Goal: Answer question/provide support: Share knowledge or assist other users

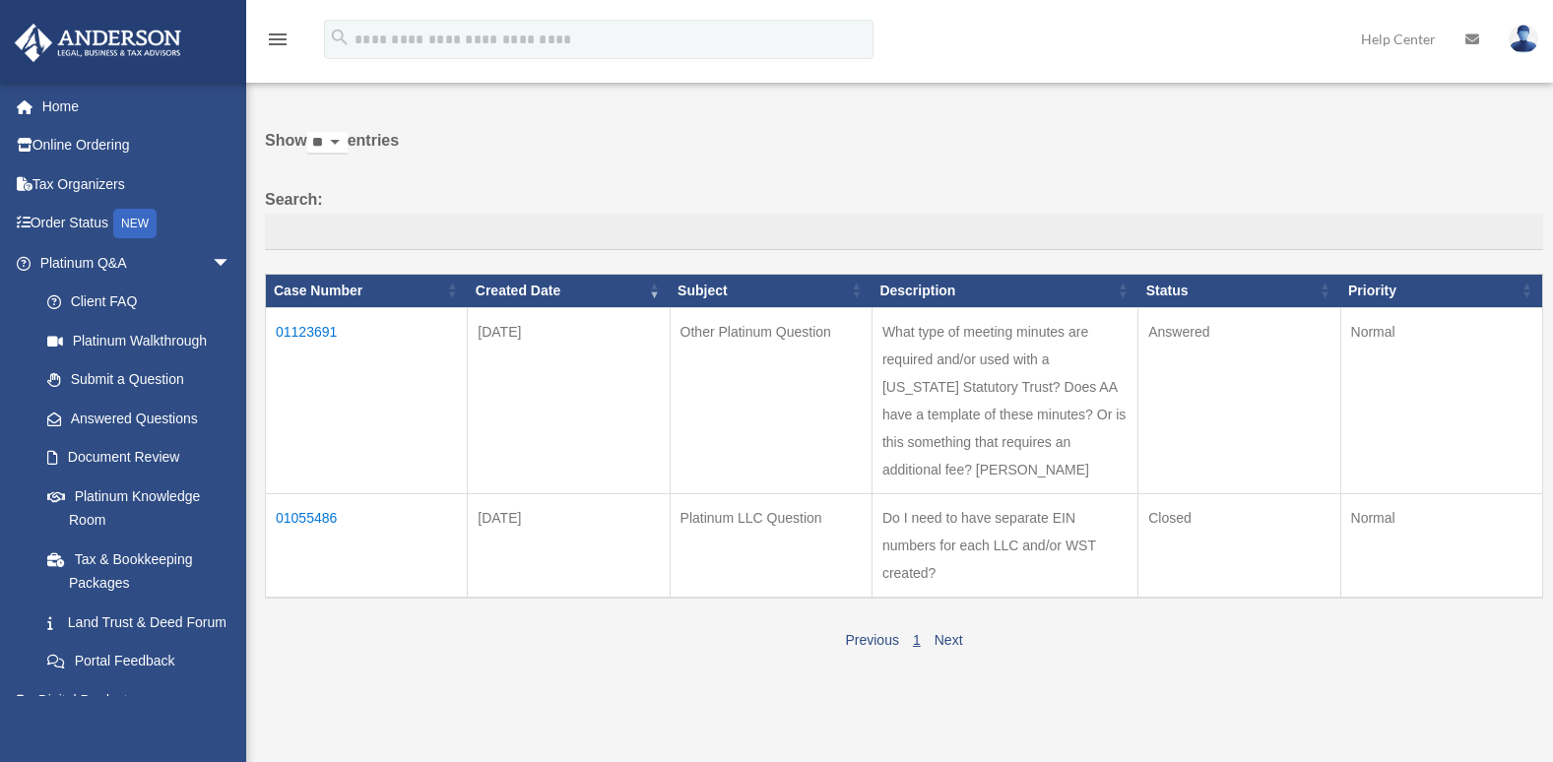
scroll to position [64, 0]
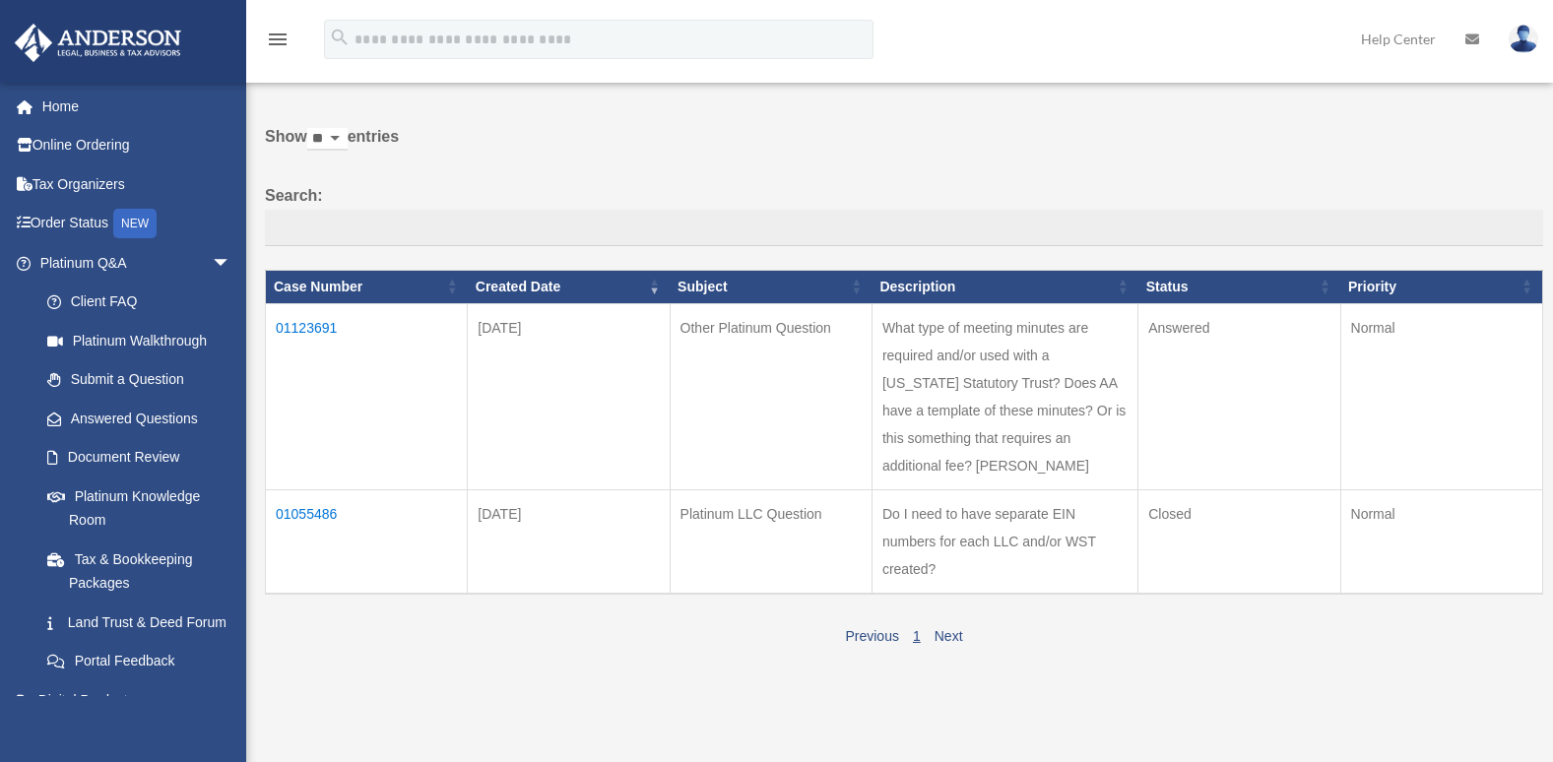
click at [310, 326] on td "01123691" at bounding box center [367, 396] width 202 height 186
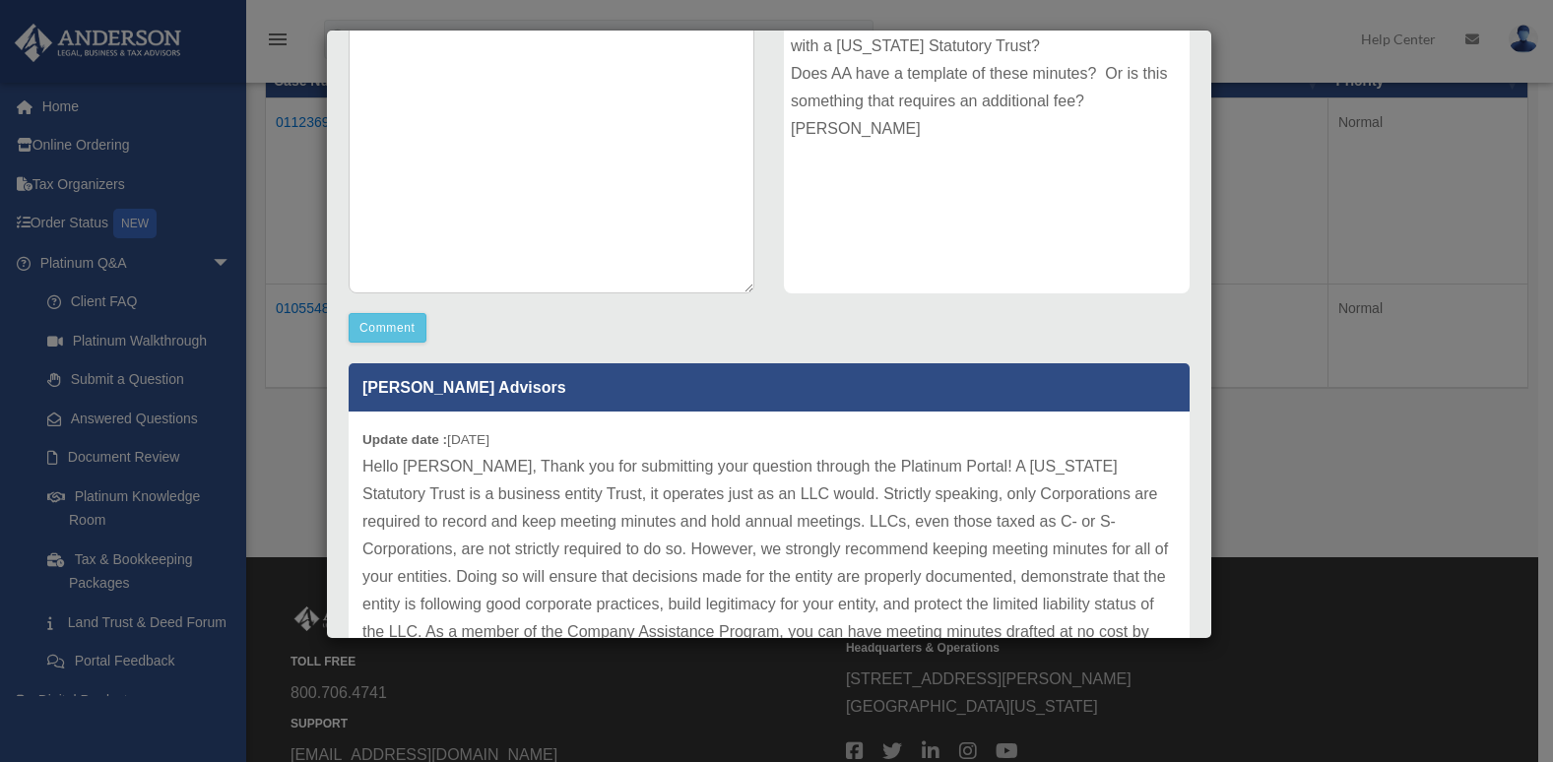
scroll to position [367, 0]
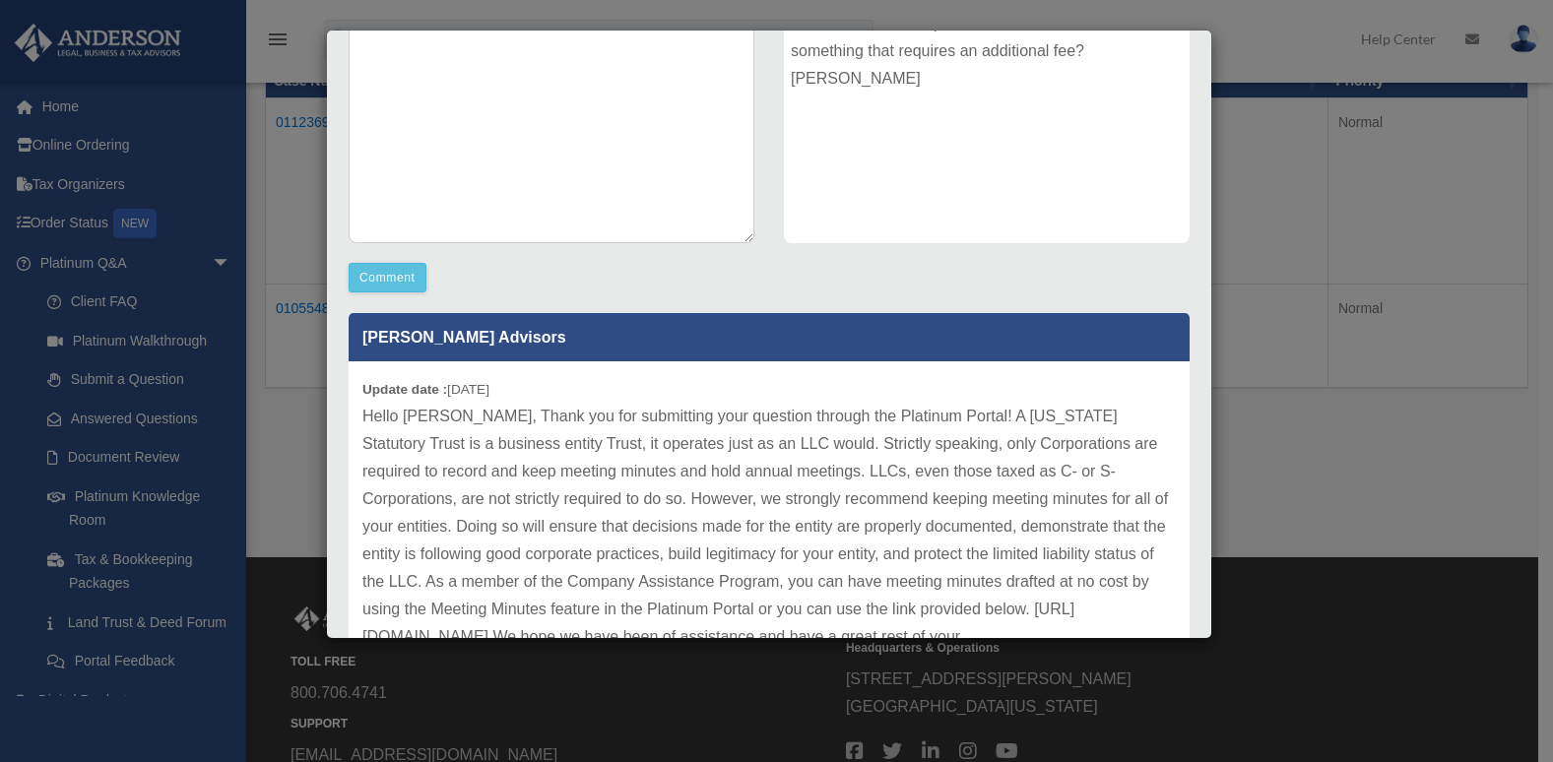
drag, startPoint x: 1215, startPoint y: 383, endPoint x: 1221, endPoint y: 436, distance: 53.5
click at [1221, 436] on div "Case Detail × Other Platinum Question Case Number 01123691 Created Date Septemb…" at bounding box center [776, 381] width 1553 height 762
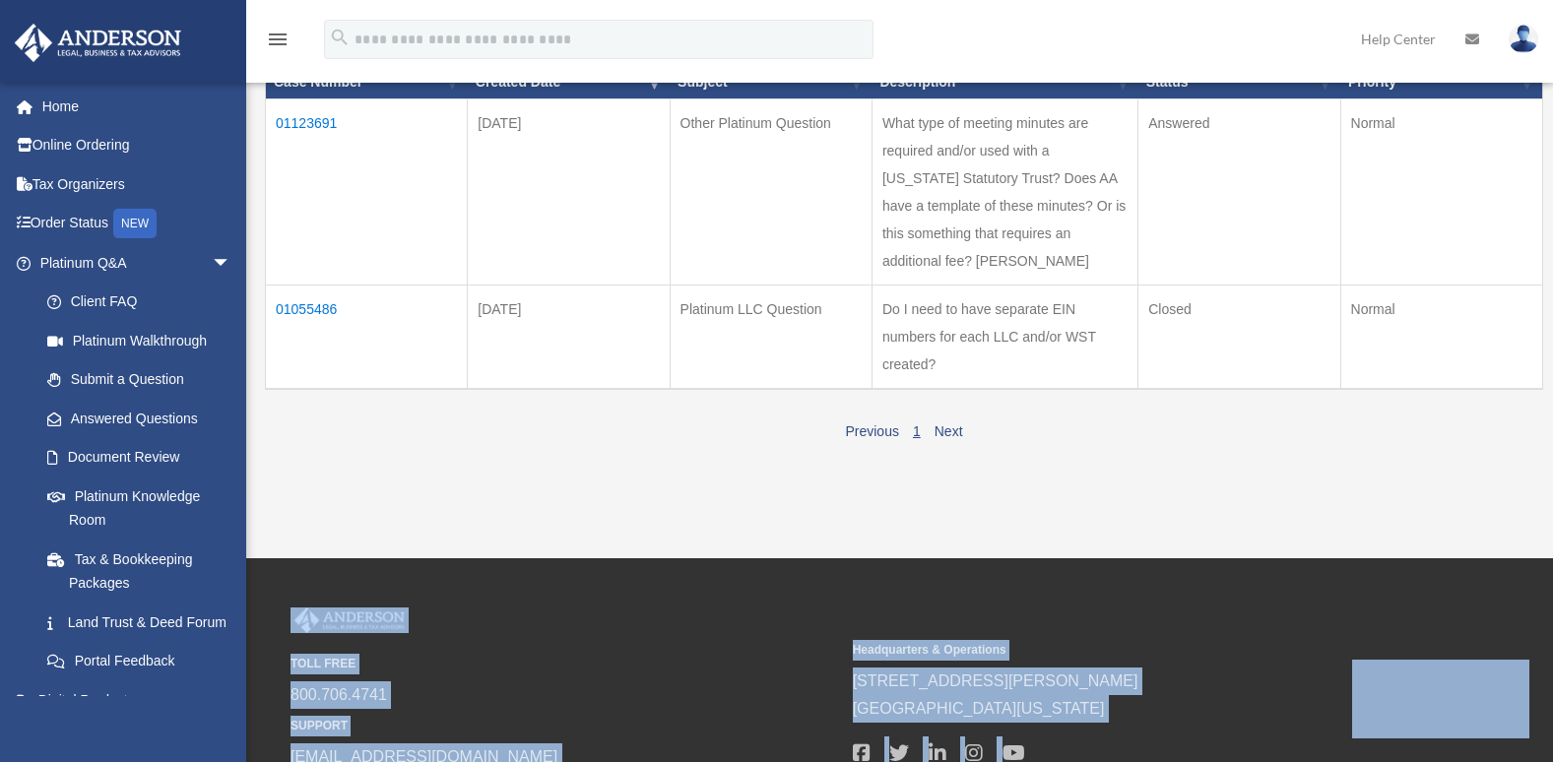
drag, startPoint x: 1221, startPoint y: 436, endPoint x: 1222, endPoint y: 454, distance: 17.8
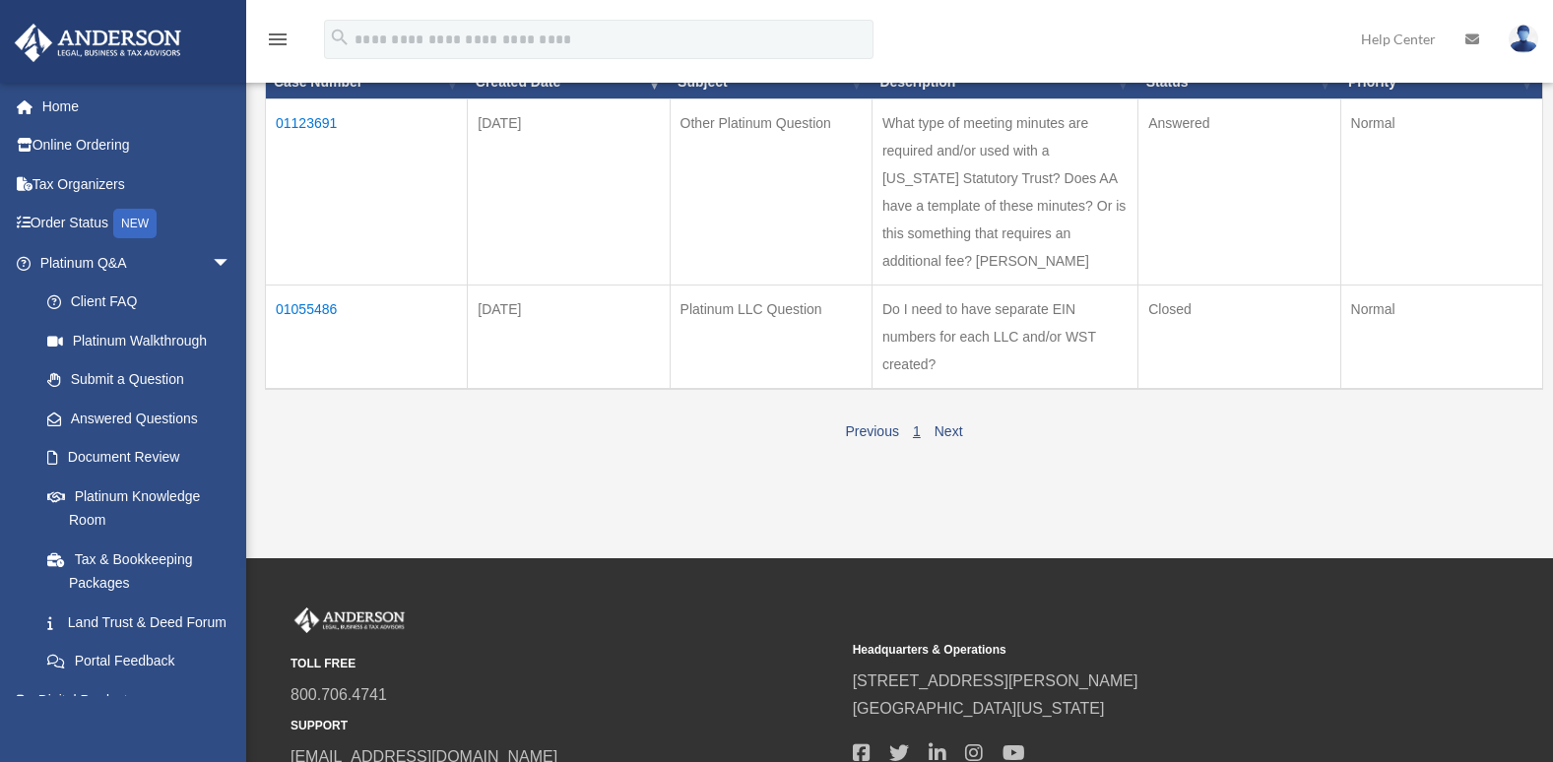
click at [305, 114] on td "01123691" at bounding box center [367, 191] width 202 height 186
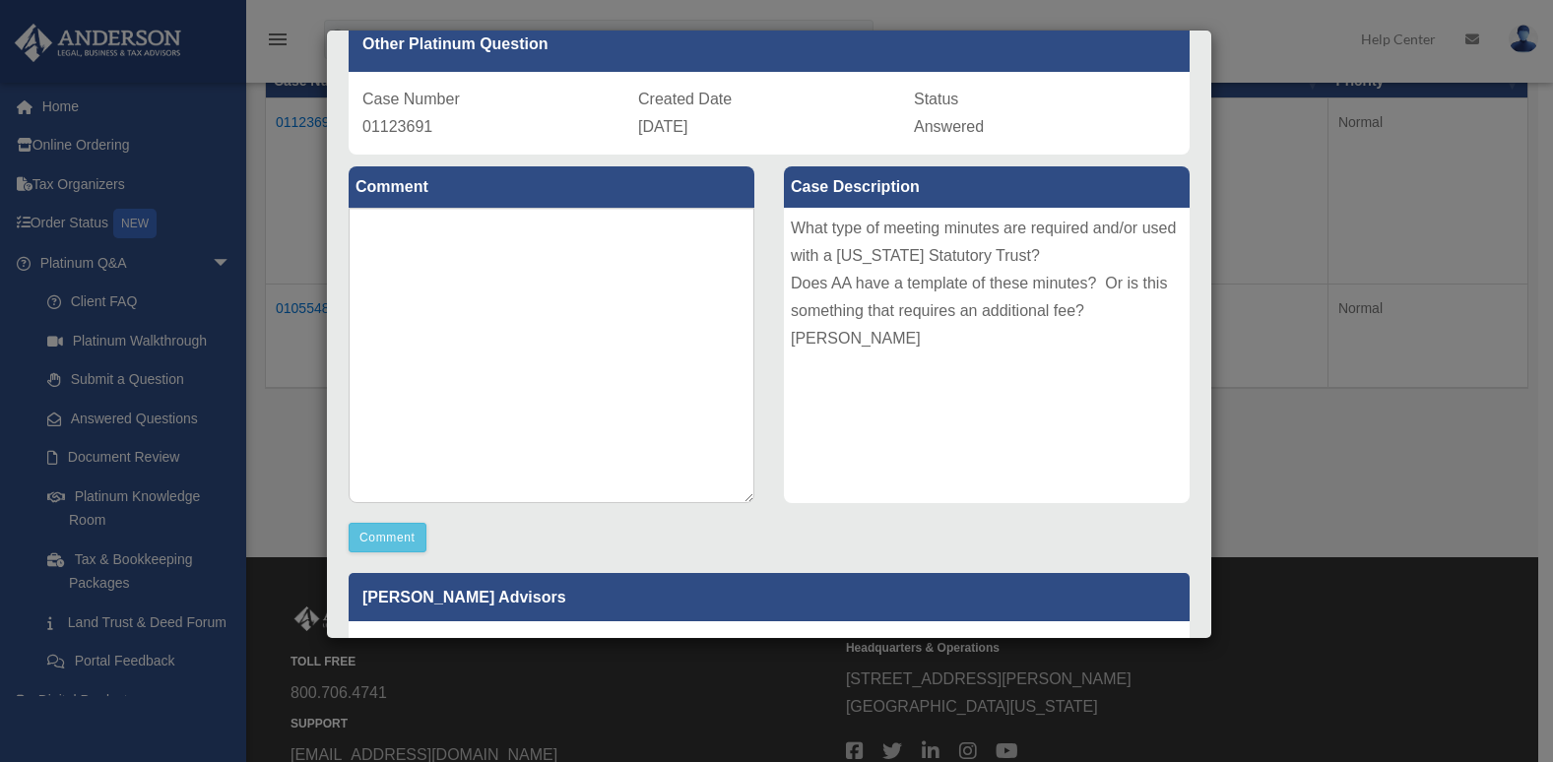
scroll to position [183, 0]
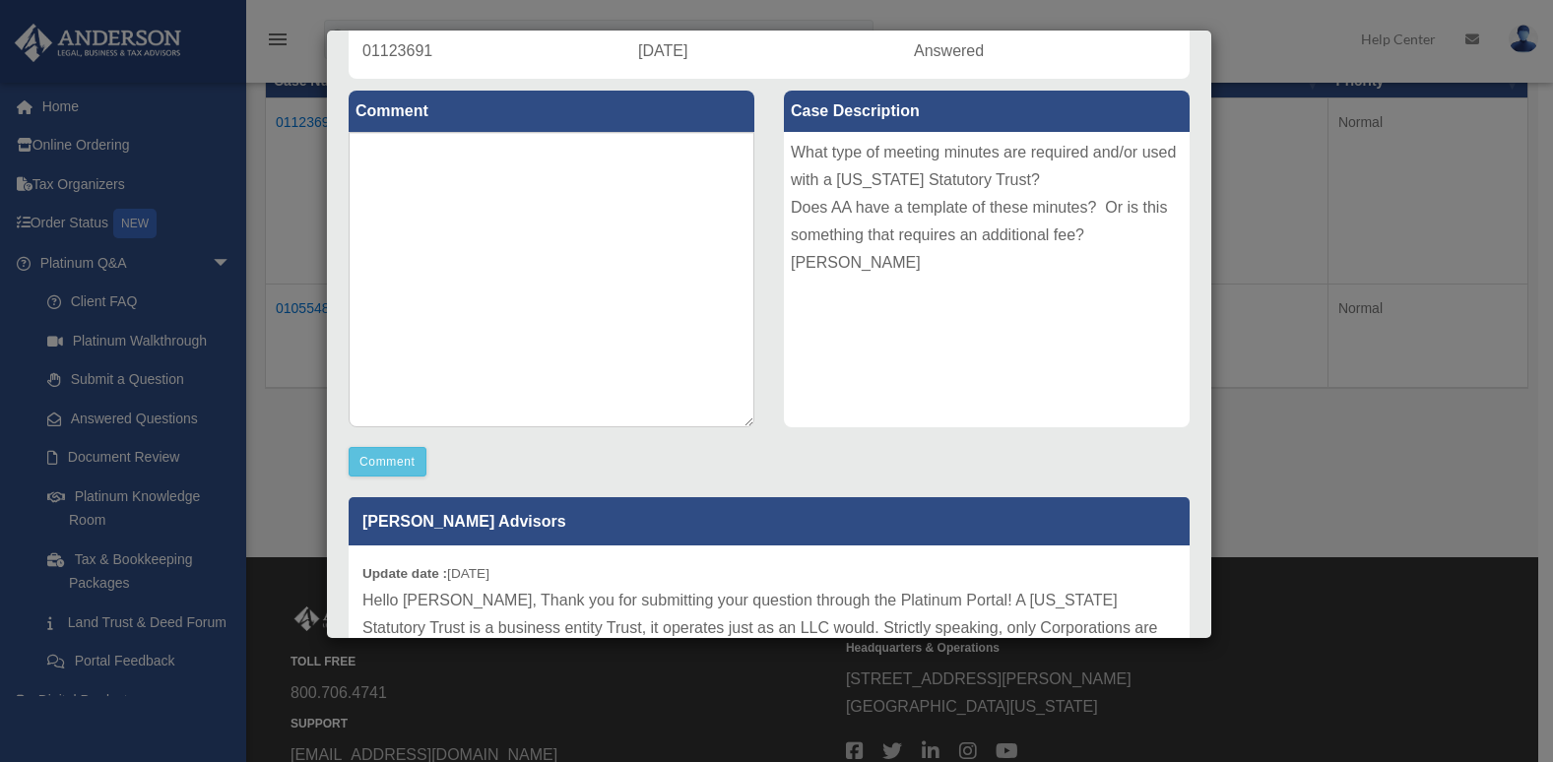
click at [1220, 258] on div "Case Detail × Other Platinum Question Case Number 01123691 Created Date Septemb…" at bounding box center [776, 381] width 1553 height 762
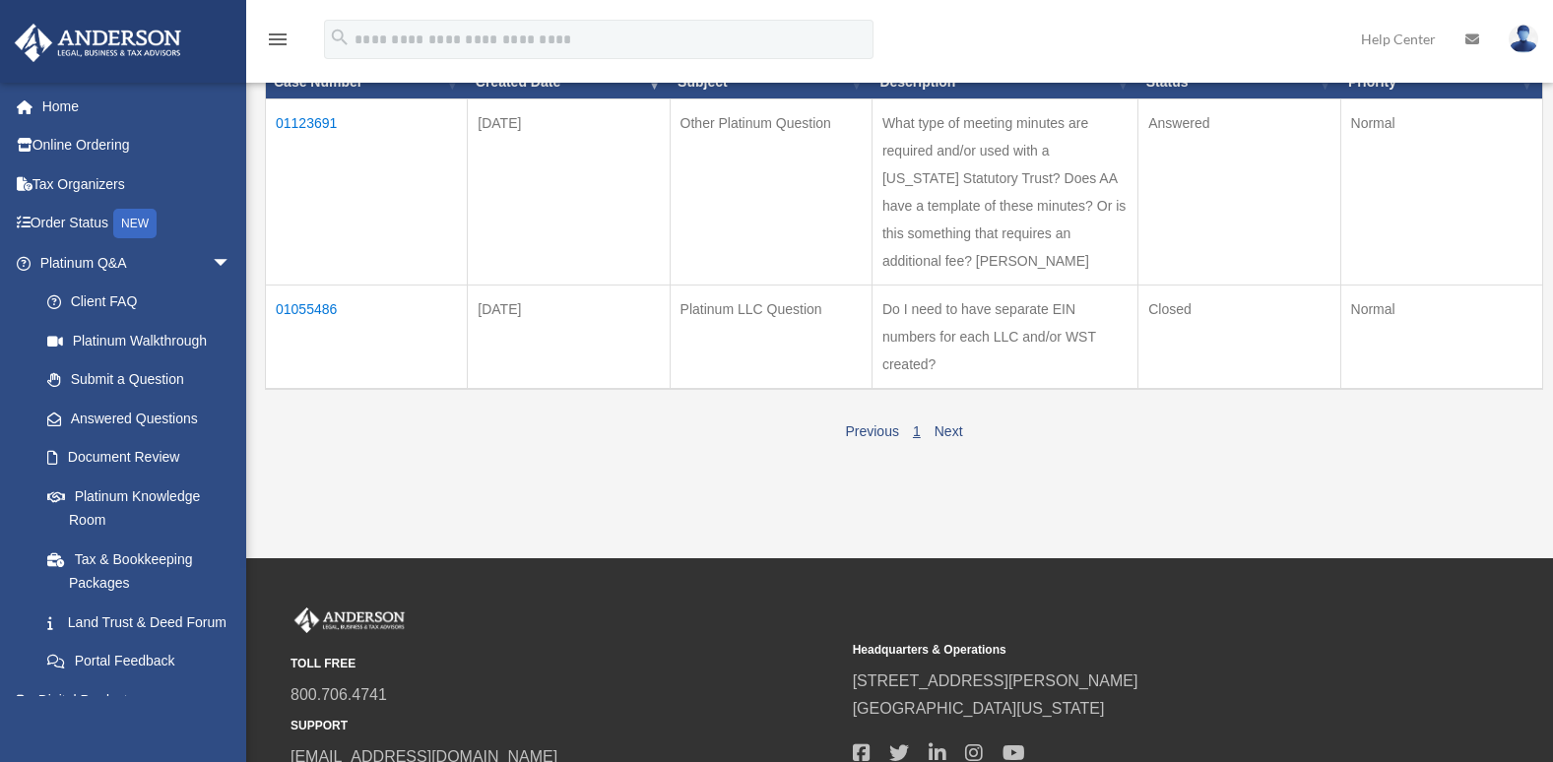
click at [315, 124] on td "01123691" at bounding box center [367, 191] width 202 height 186
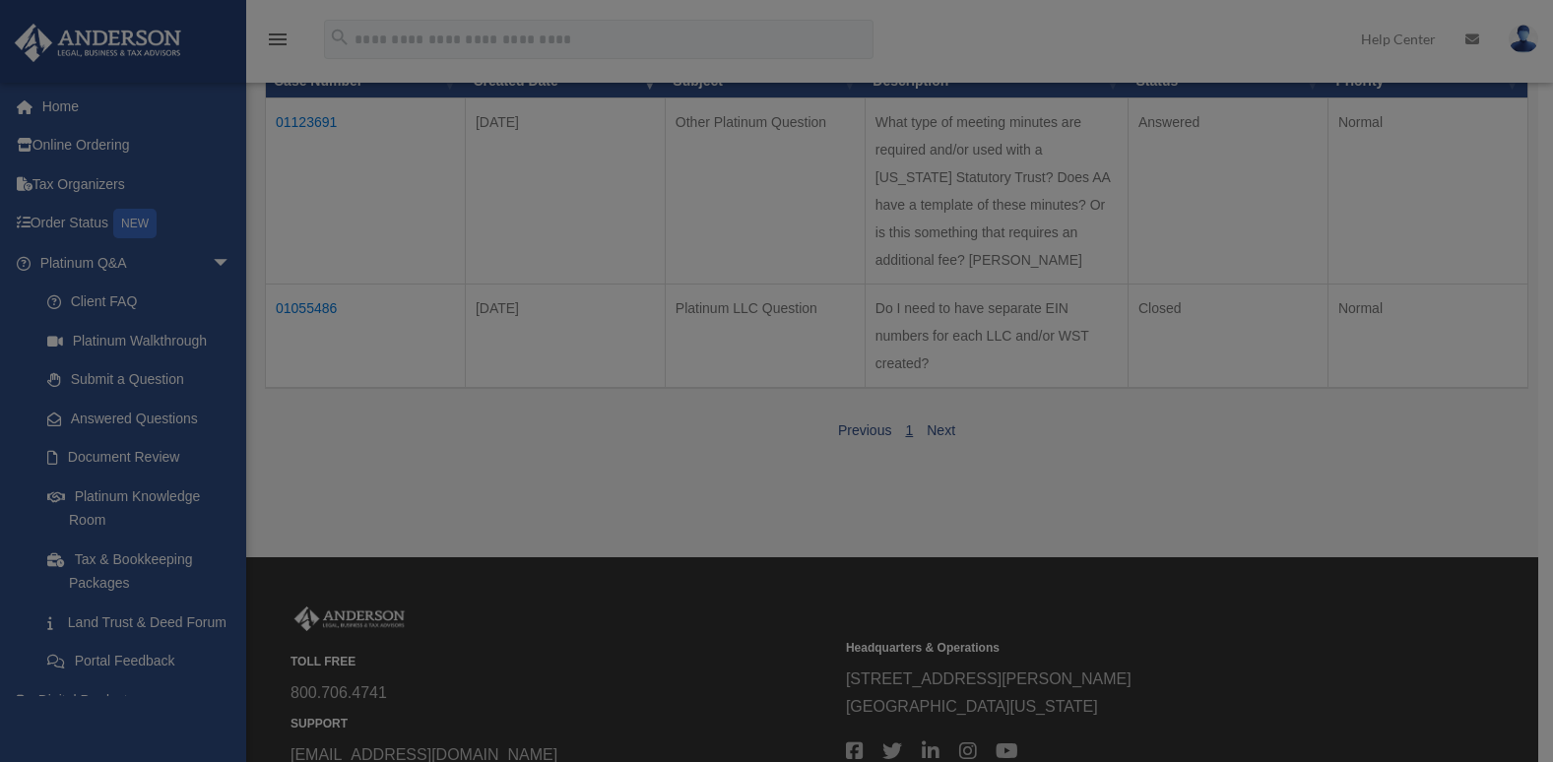
scroll to position [0, 0]
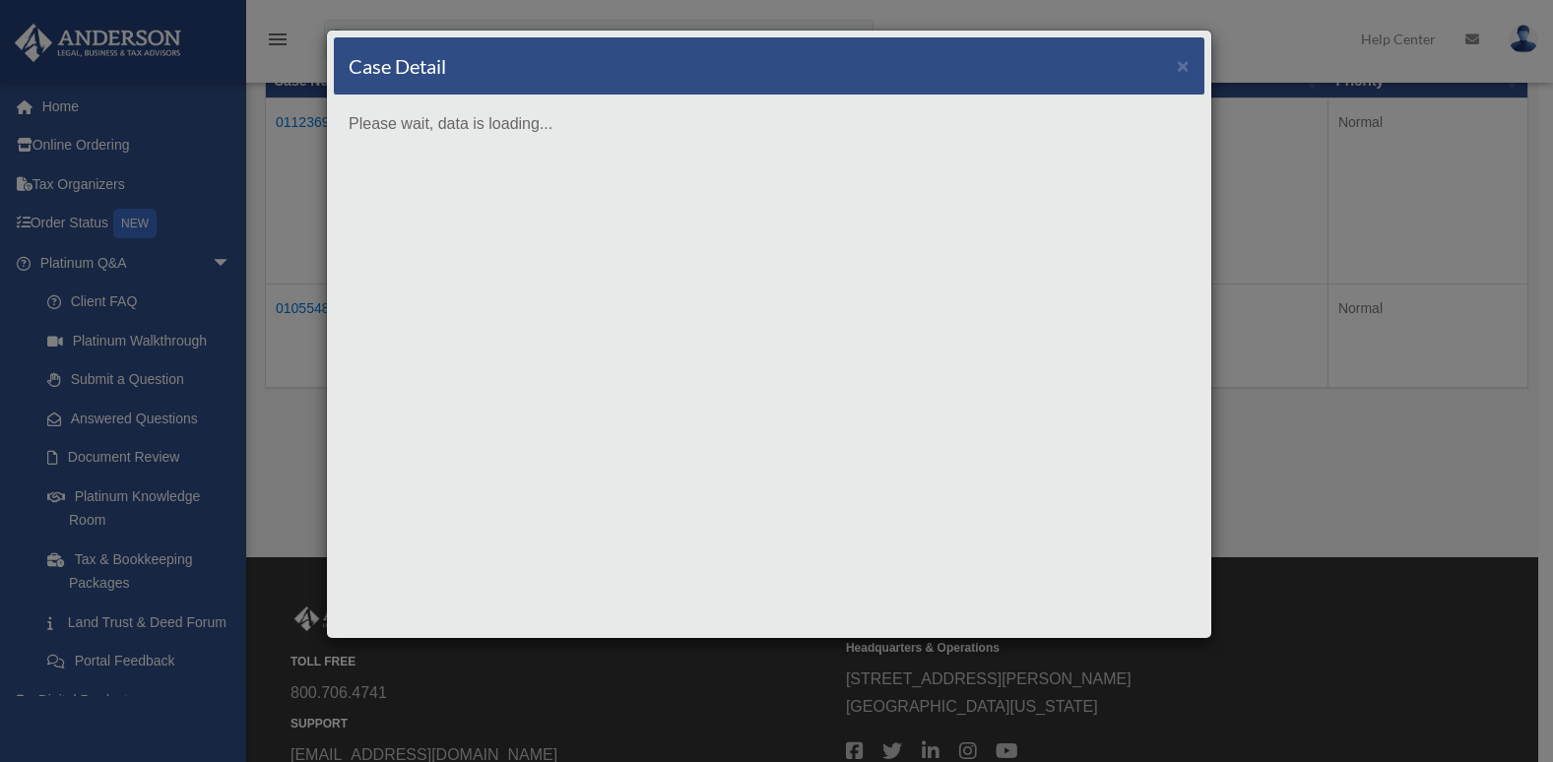
click at [315, 124] on div "Case Detail × Please wait, data is loading..." at bounding box center [776, 381] width 1553 height 762
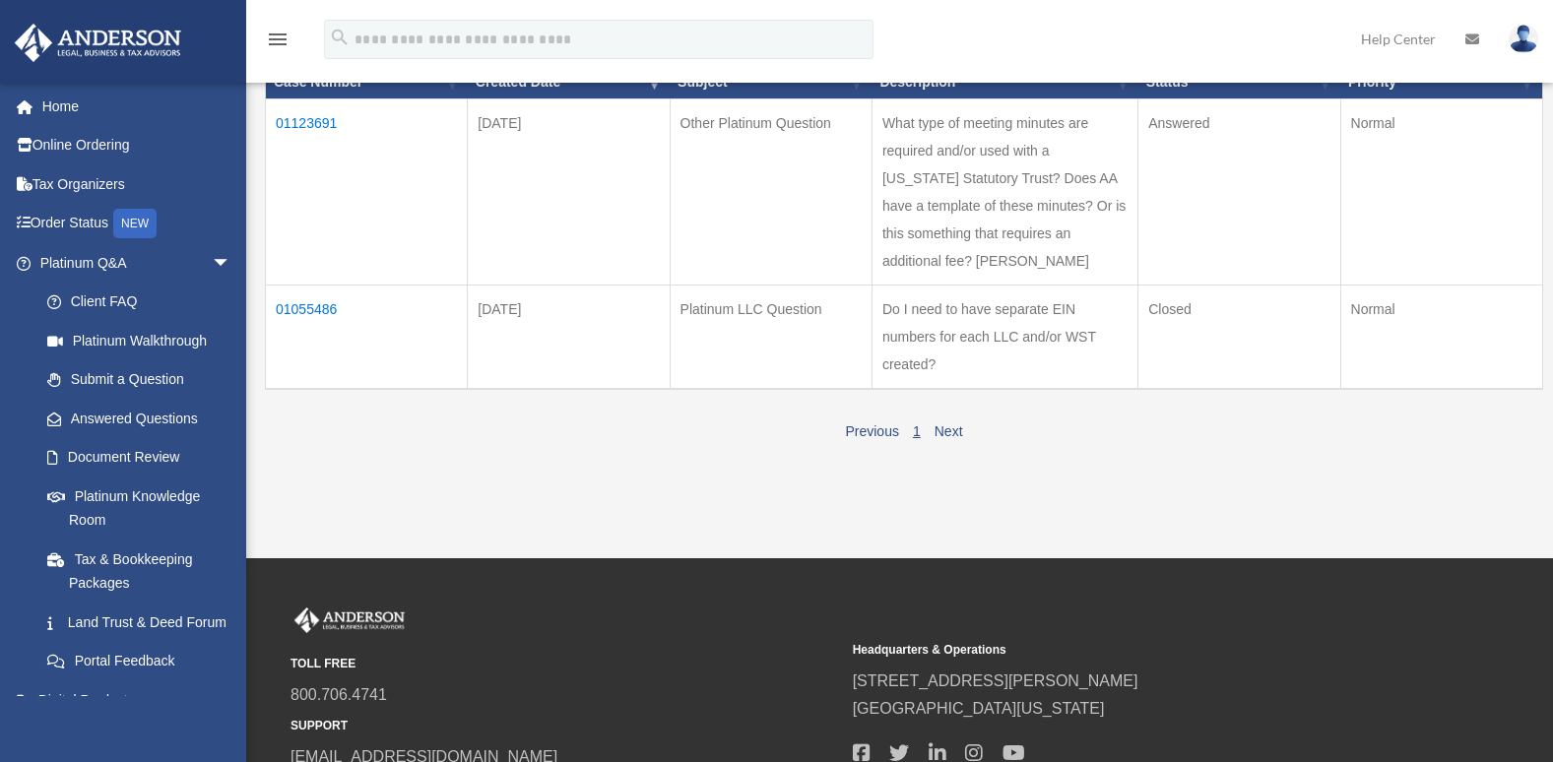
click at [323, 121] on td "01123691" at bounding box center [367, 191] width 202 height 186
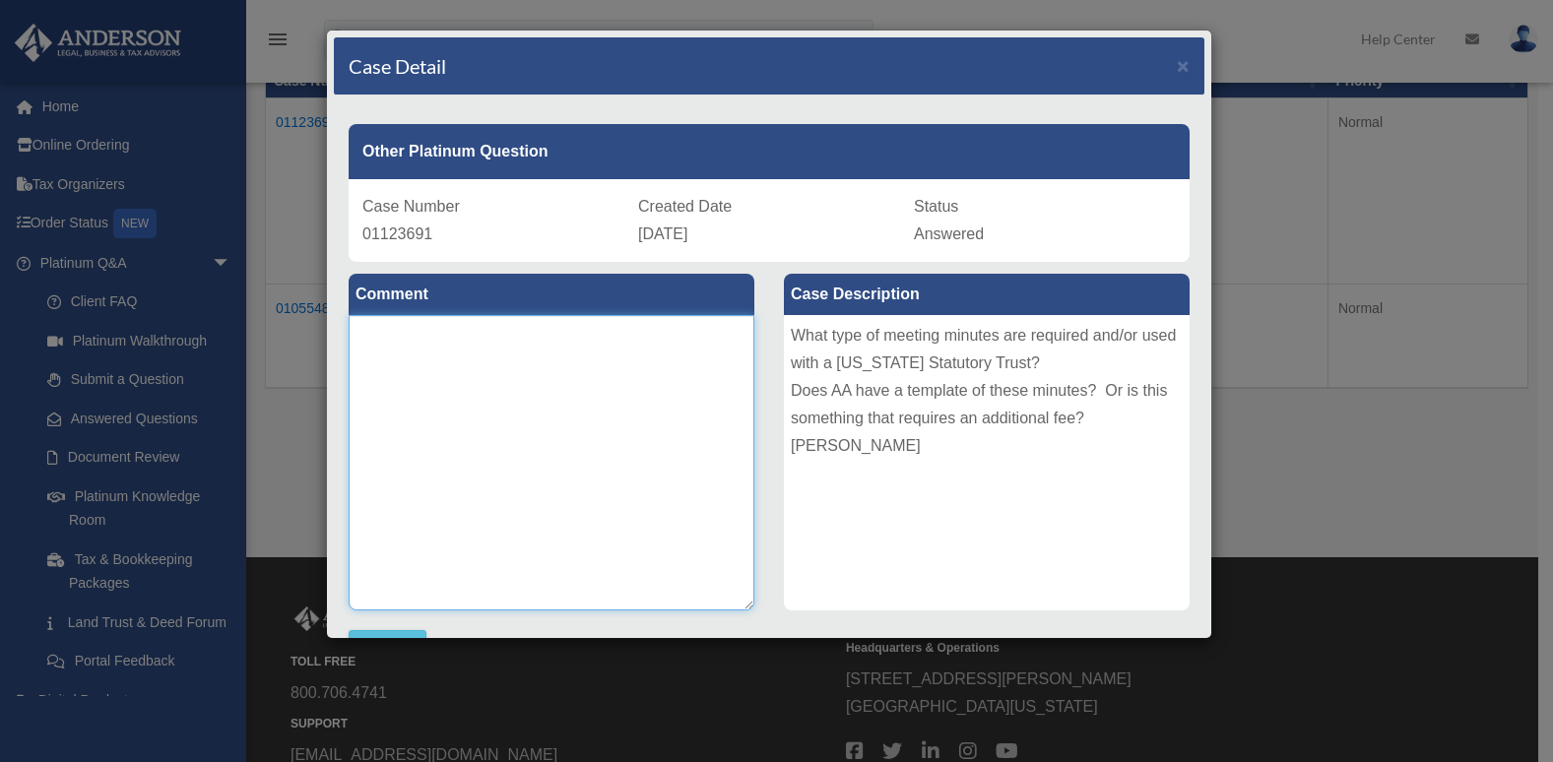
click at [453, 367] on textarea at bounding box center [552, 462] width 406 height 295
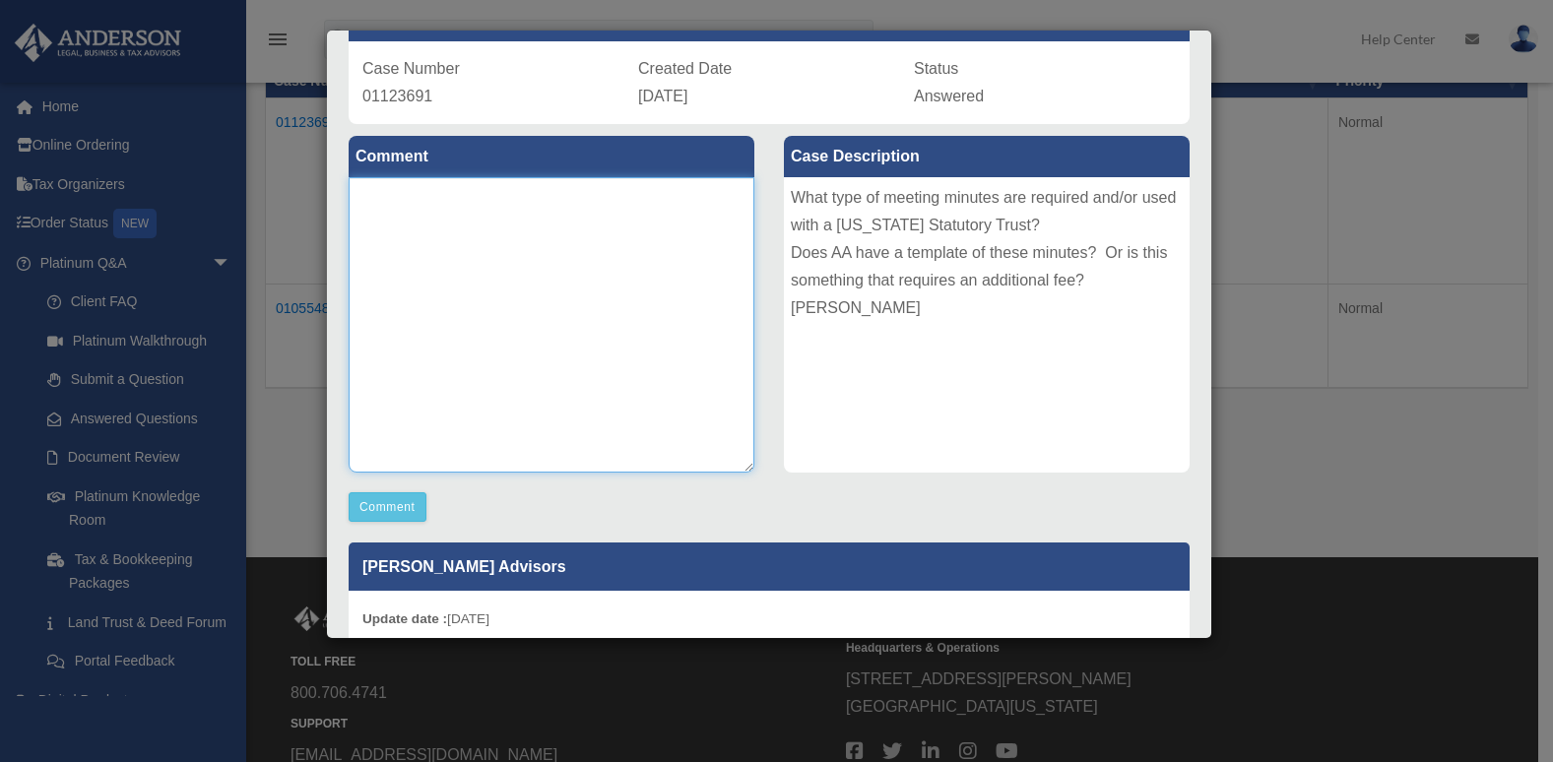
scroll to position [142, 0]
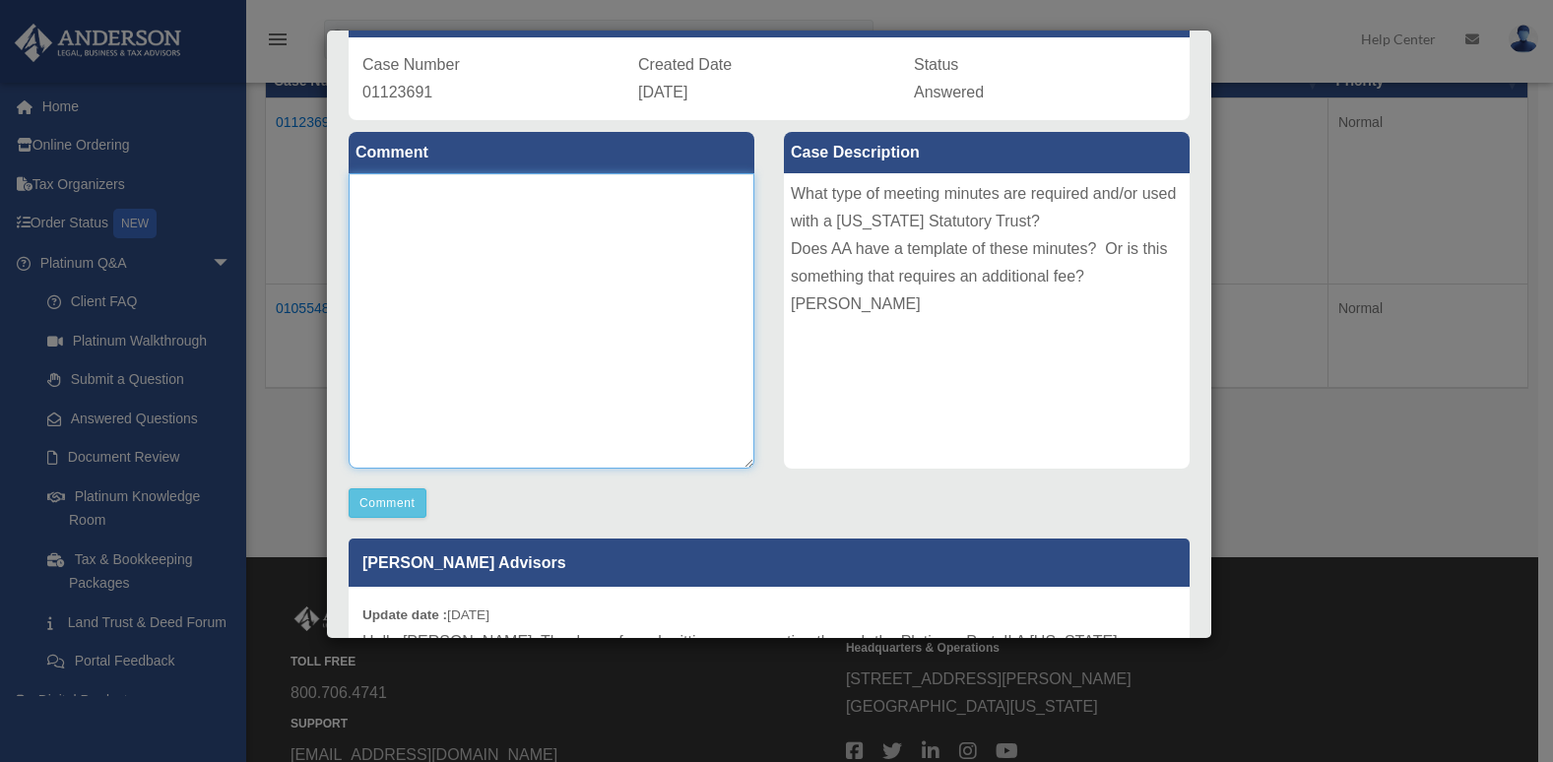
click at [374, 200] on textarea at bounding box center [552, 320] width 406 height 295
click at [354, 192] on textarea "**********" at bounding box center [552, 320] width 406 height 295
click at [390, 210] on textarea "**********" at bounding box center [552, 320] width 406 height 295
click at [404, 235] on textarea "**********" at bounding box center [552, 320] width 406 height 295
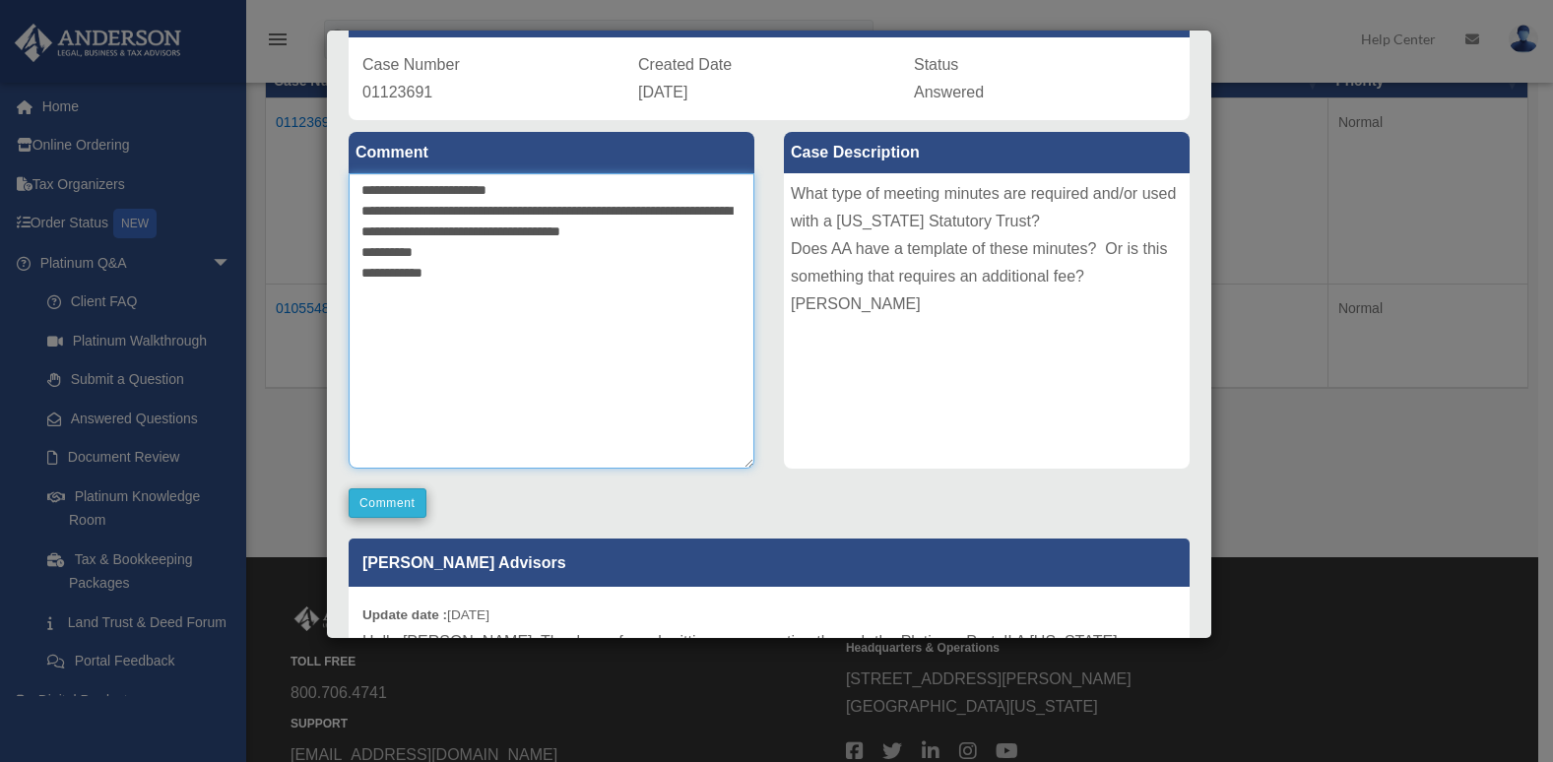
type textarea "**********"
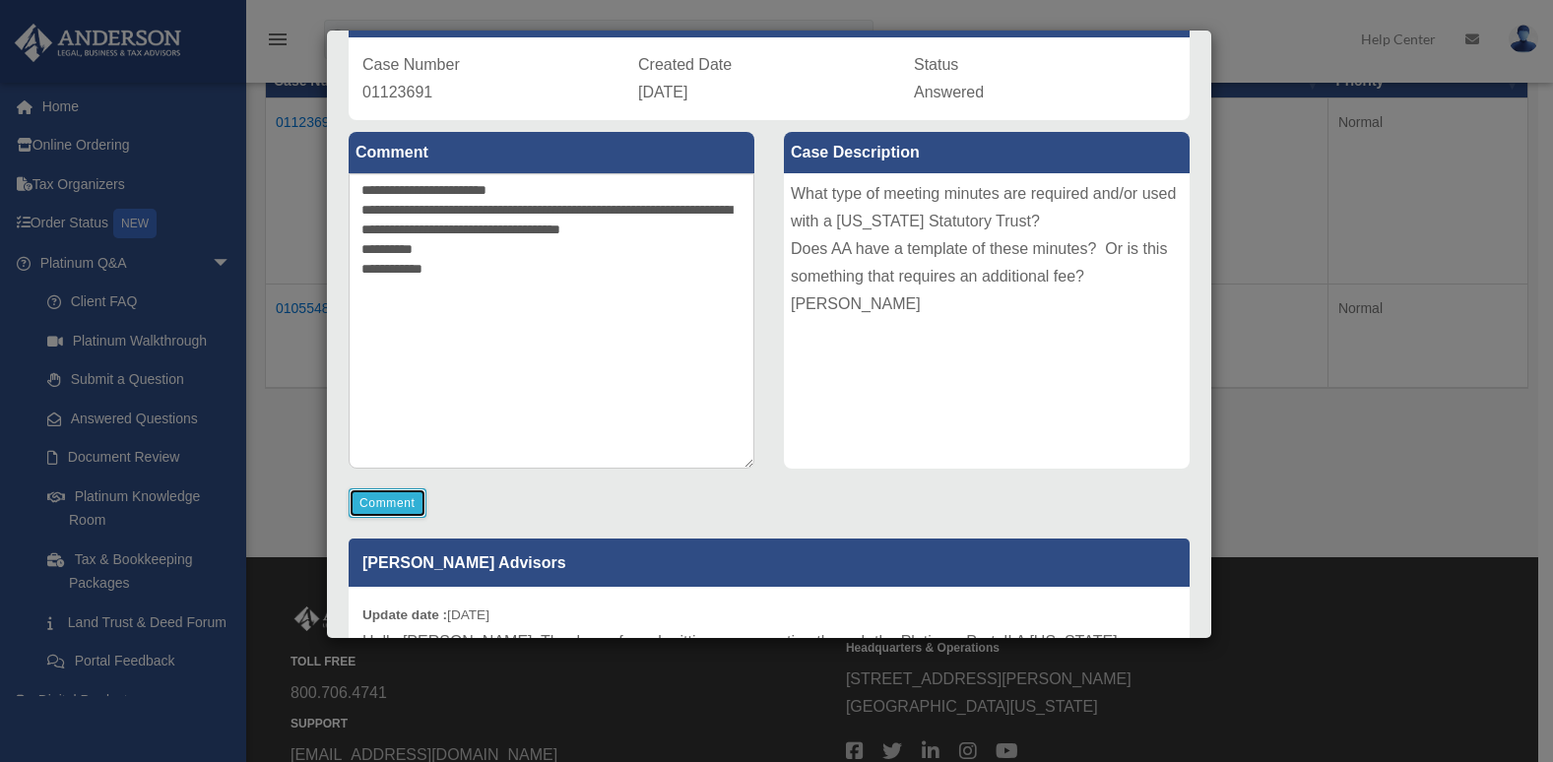
click at [396, 506] on button "Comment" at bounding box center [388, 504] width 78 height 30
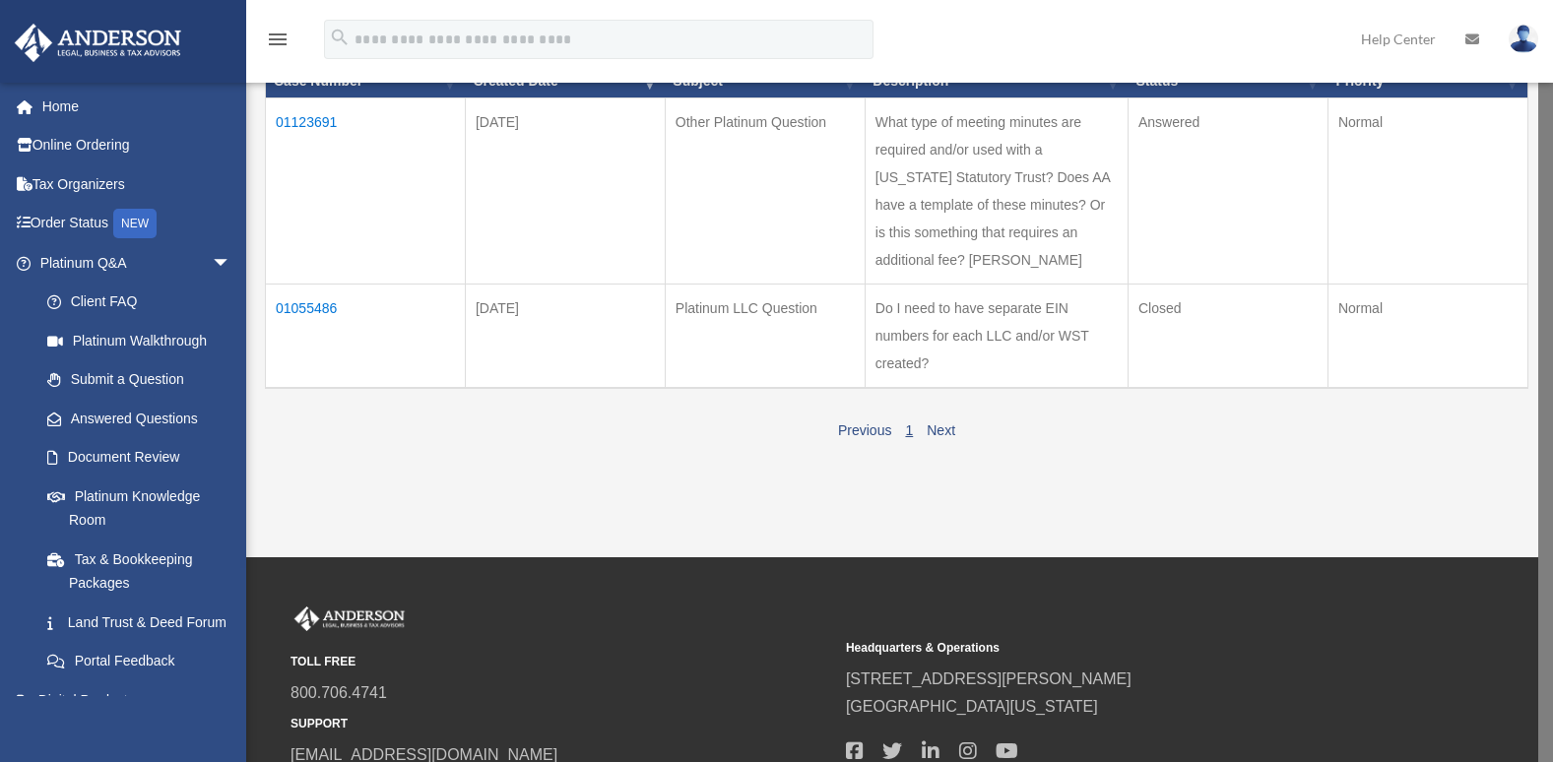
click at [314, 333] on td "01055486" at bounding box center [366, 337] width 200 height 104
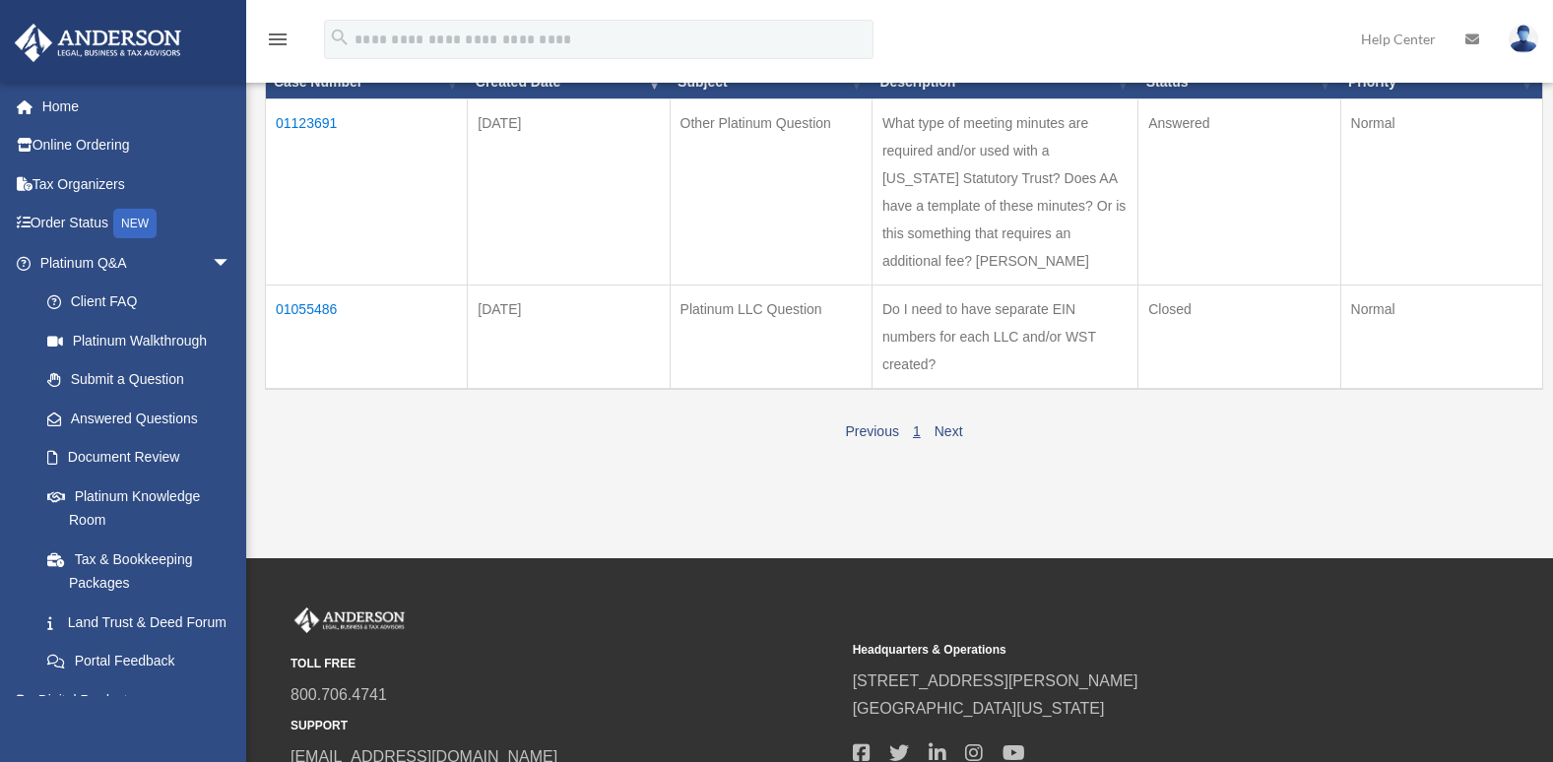
click at [317, 335] on td "01055486" at bounding box center [367, 337] width 202 height 104
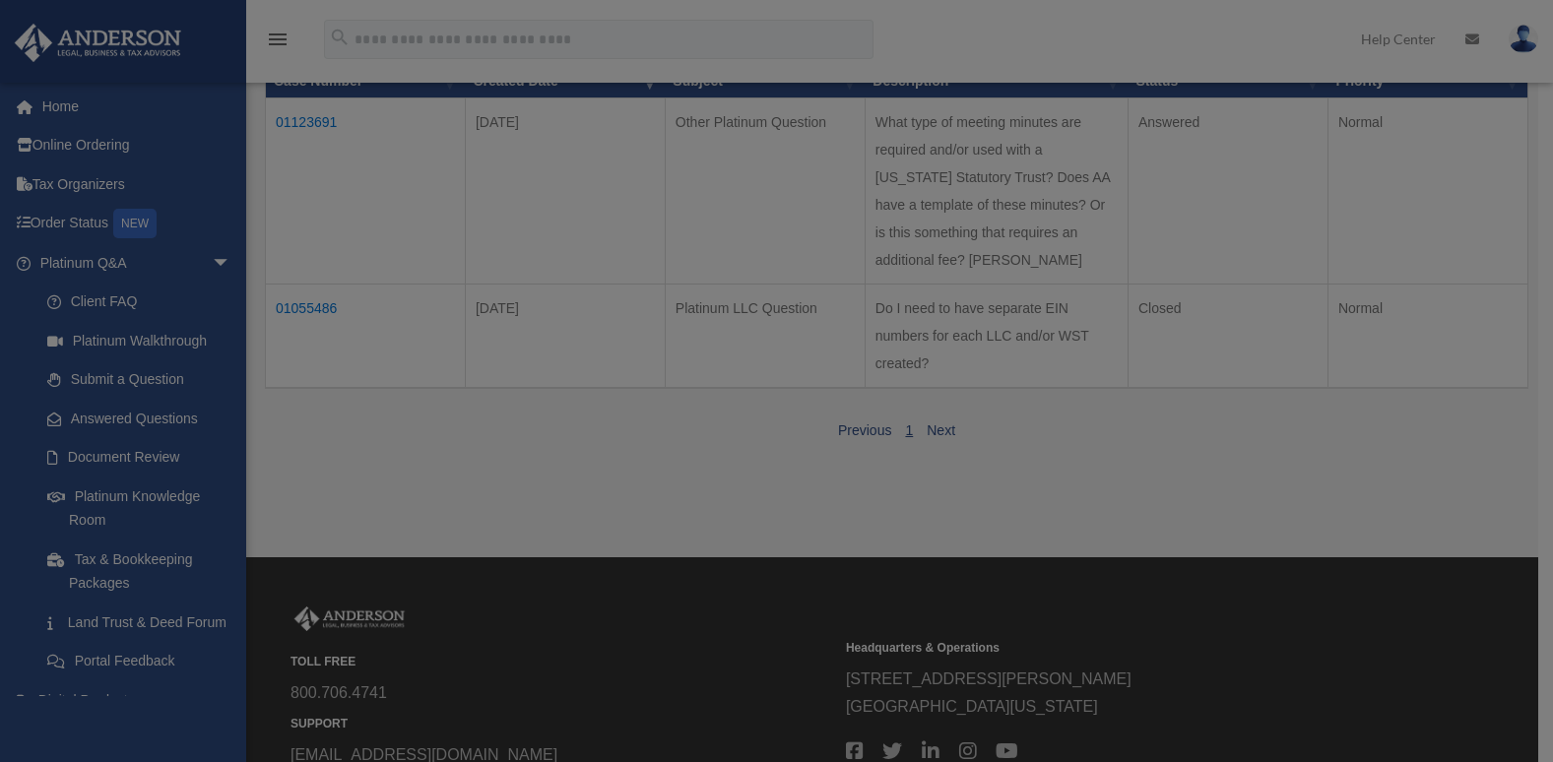
scroll to position [0, 0]
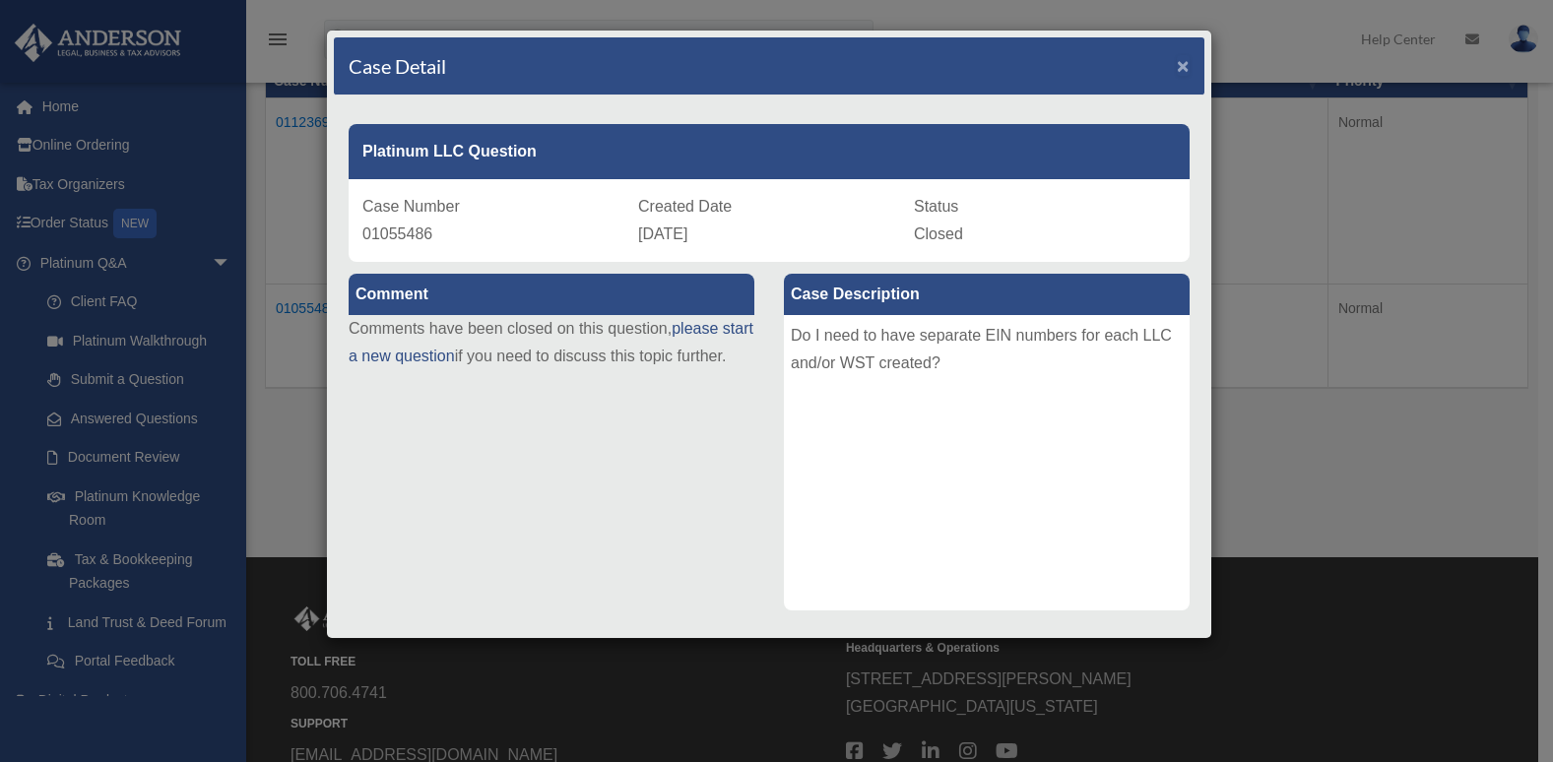
click at [1177, 66] on span "×" at bounding box center [1183, 65] width 13 height 23
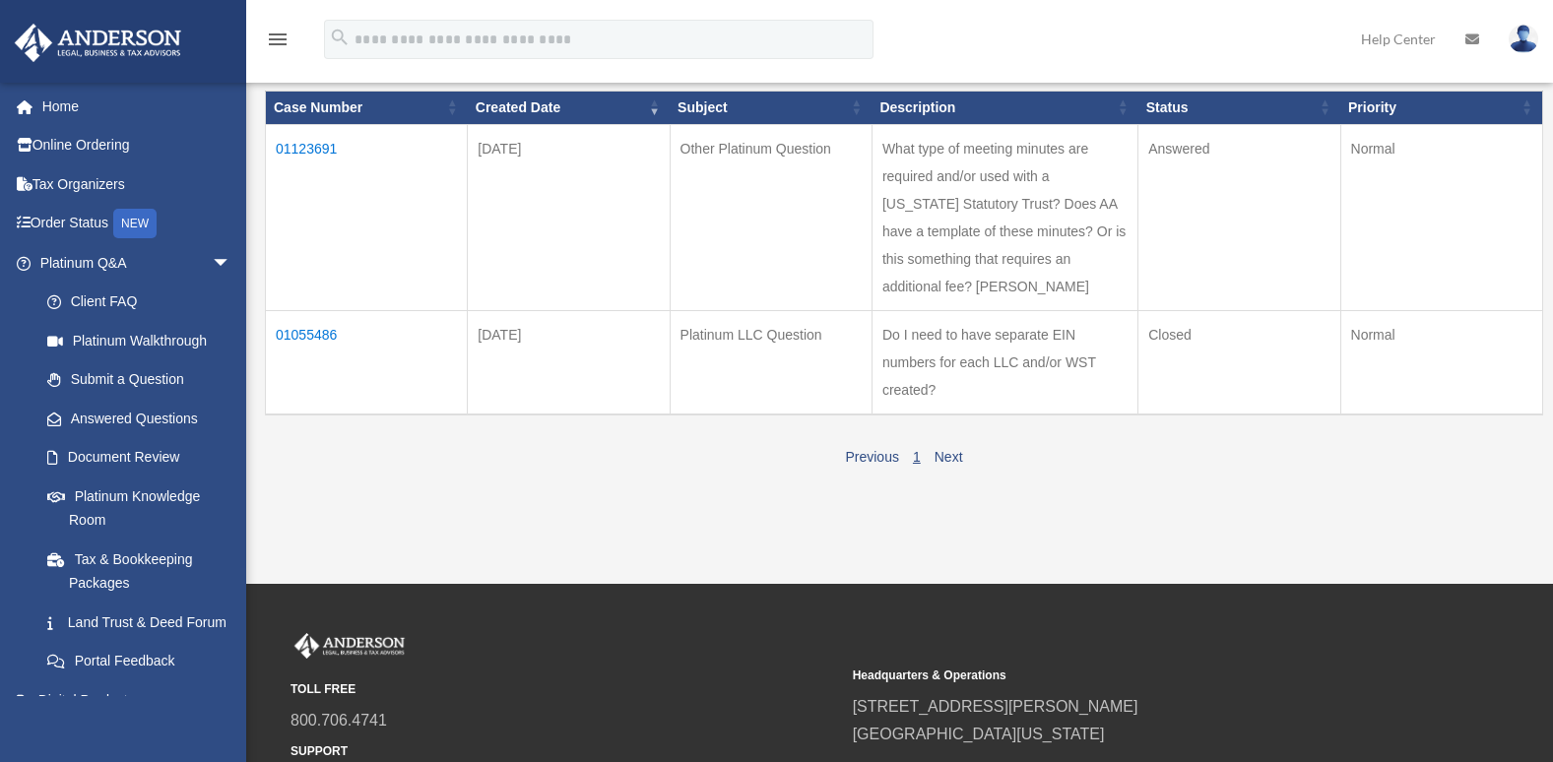
scroll to position [242, 0]
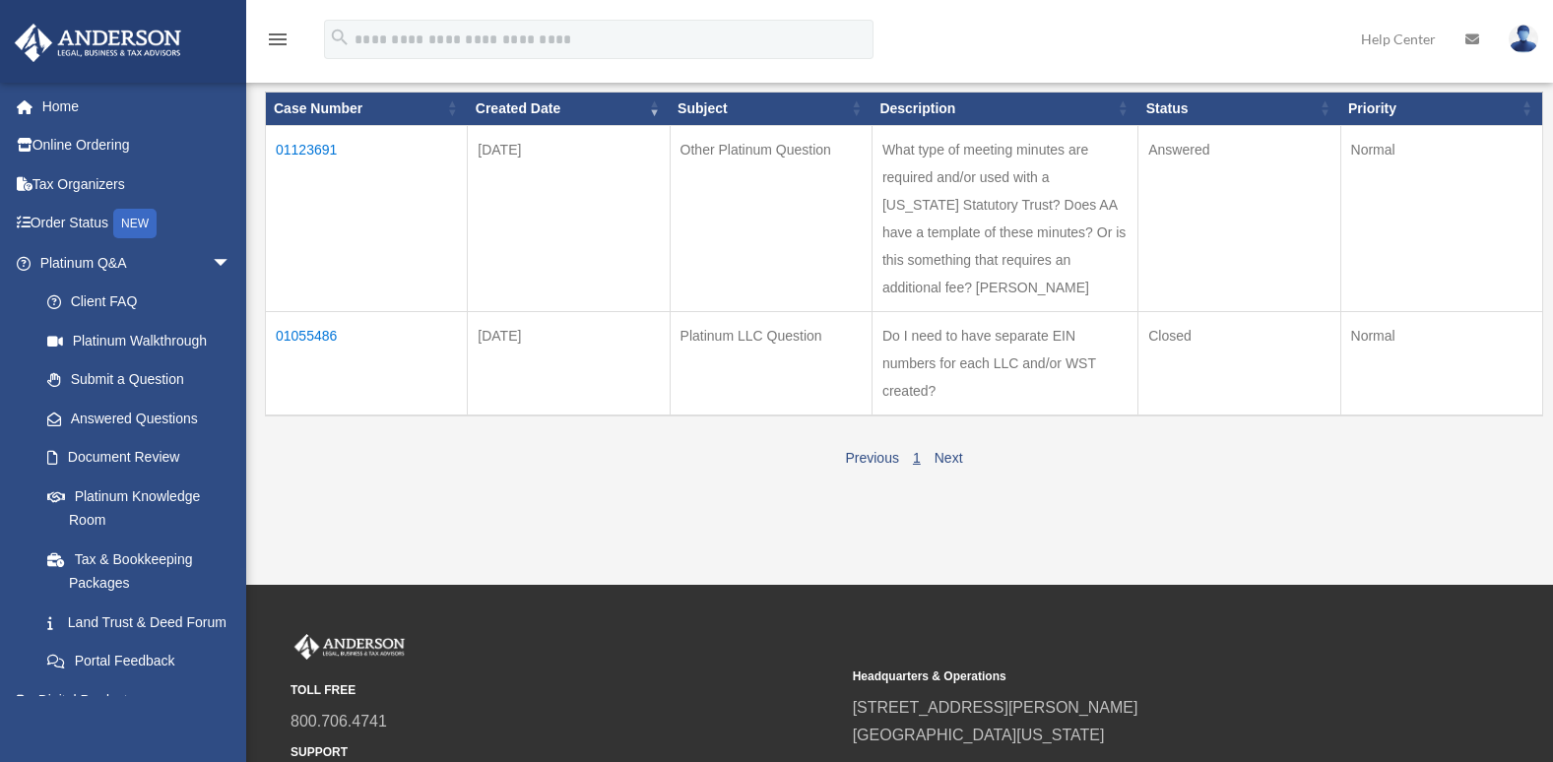
click at [1250, 93] on th "Status" at bounding box center [1240, 109] width 202 height 33
click at [310, 148] on td "01123691" at bounding box center [367, 218] width 202 height 186
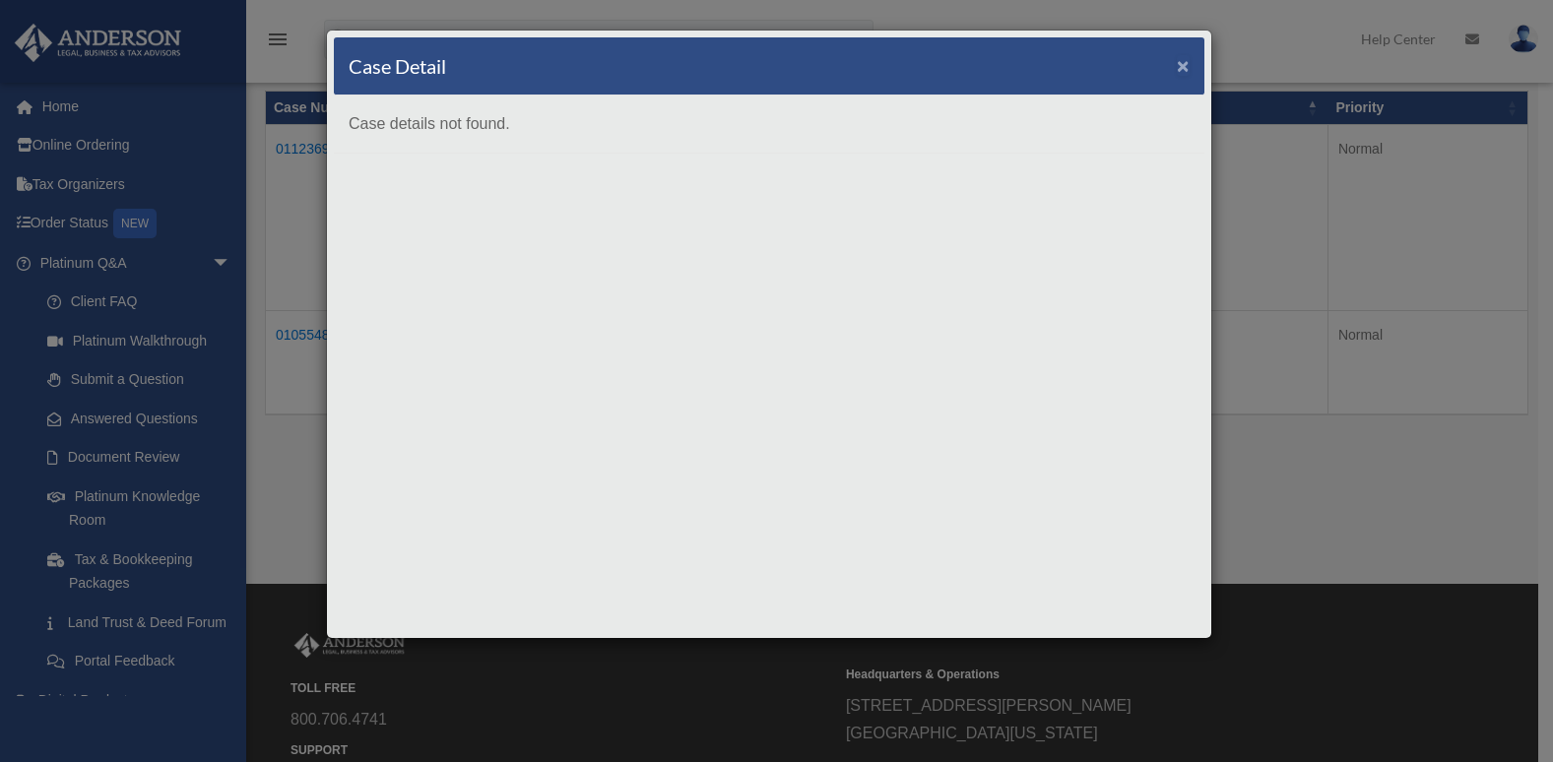
click at [1187, 65] on span "×" at bounding box center [1183, 65] width 13 height 23
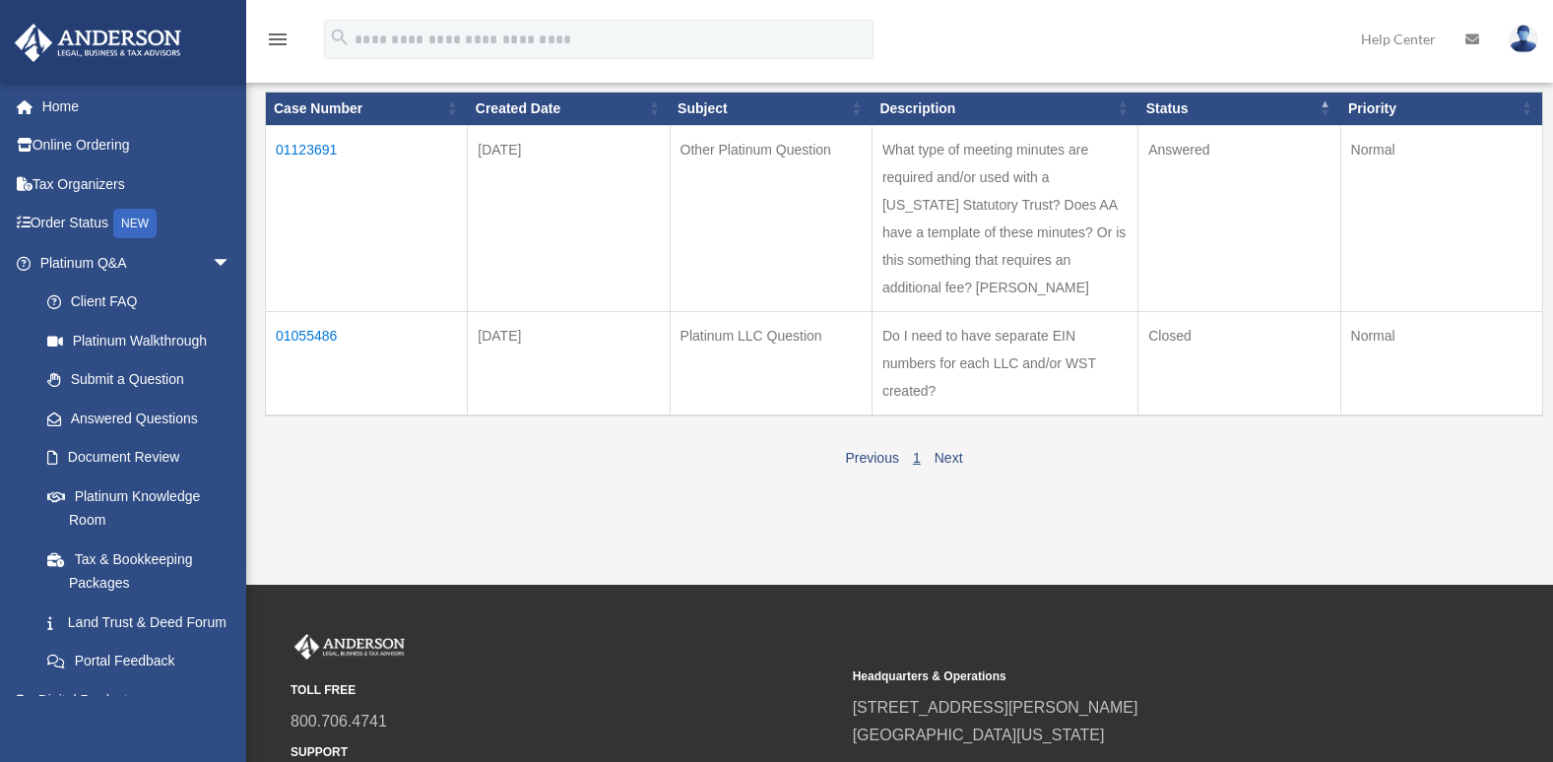
click at [311, 148] on td "01123691" at bounding box center [367, 218] width 202 height 186
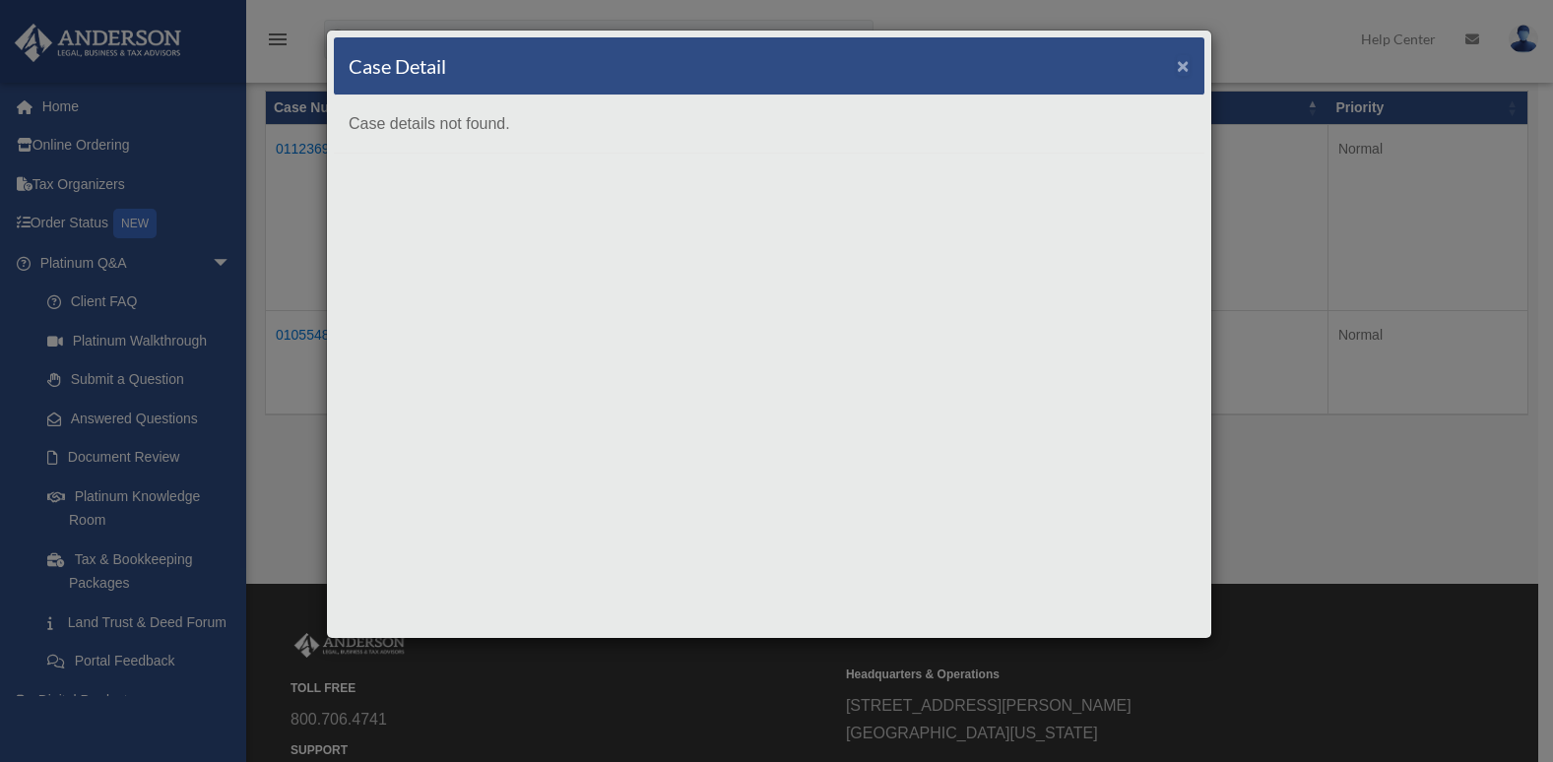
click at [1184, 62] on span "×" at bounding box center [1183, 65] width 13 height 23
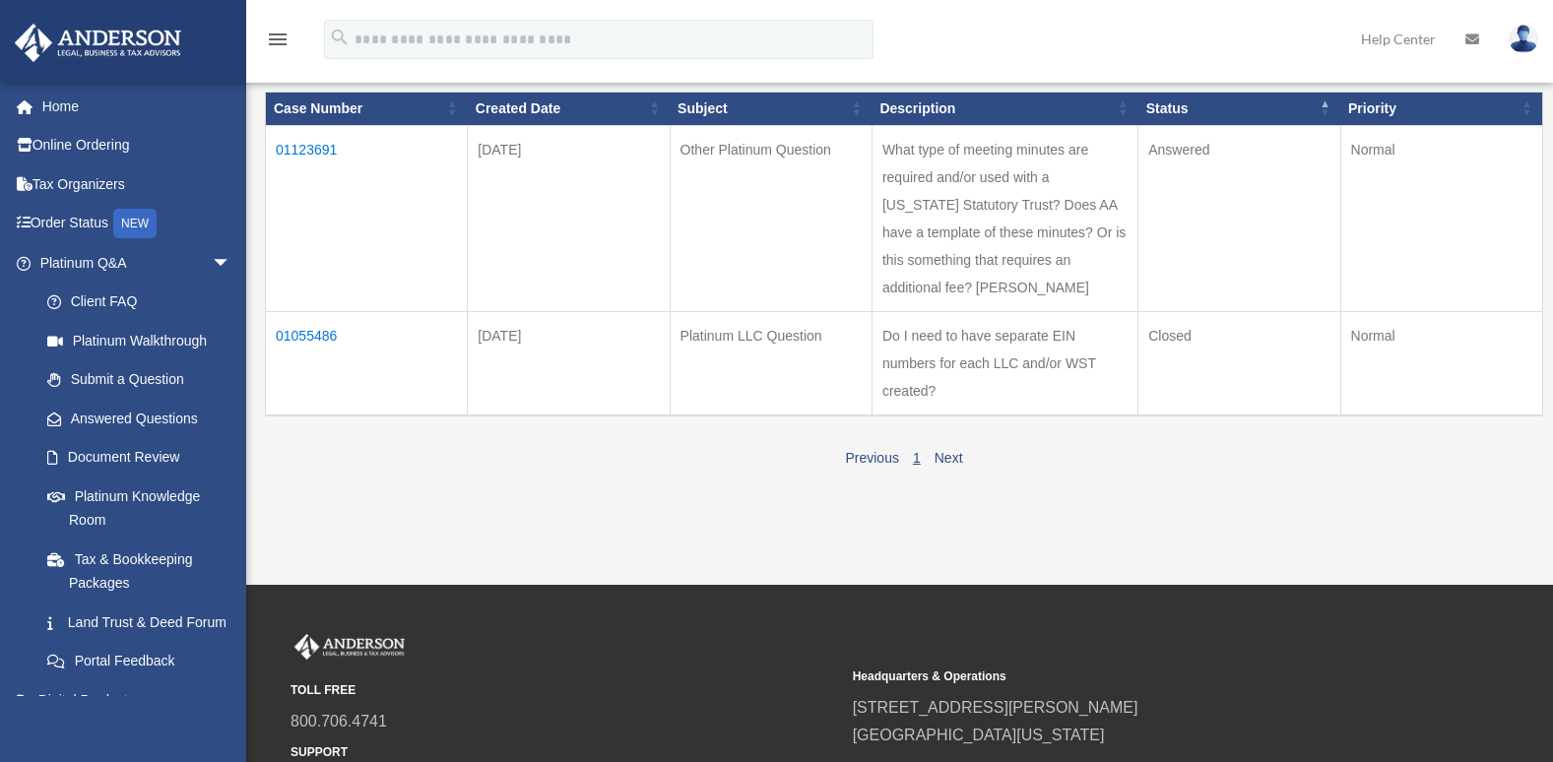
click at [307, 147] on td "01123691" at bounding box center [367, 218] width 202 height 186
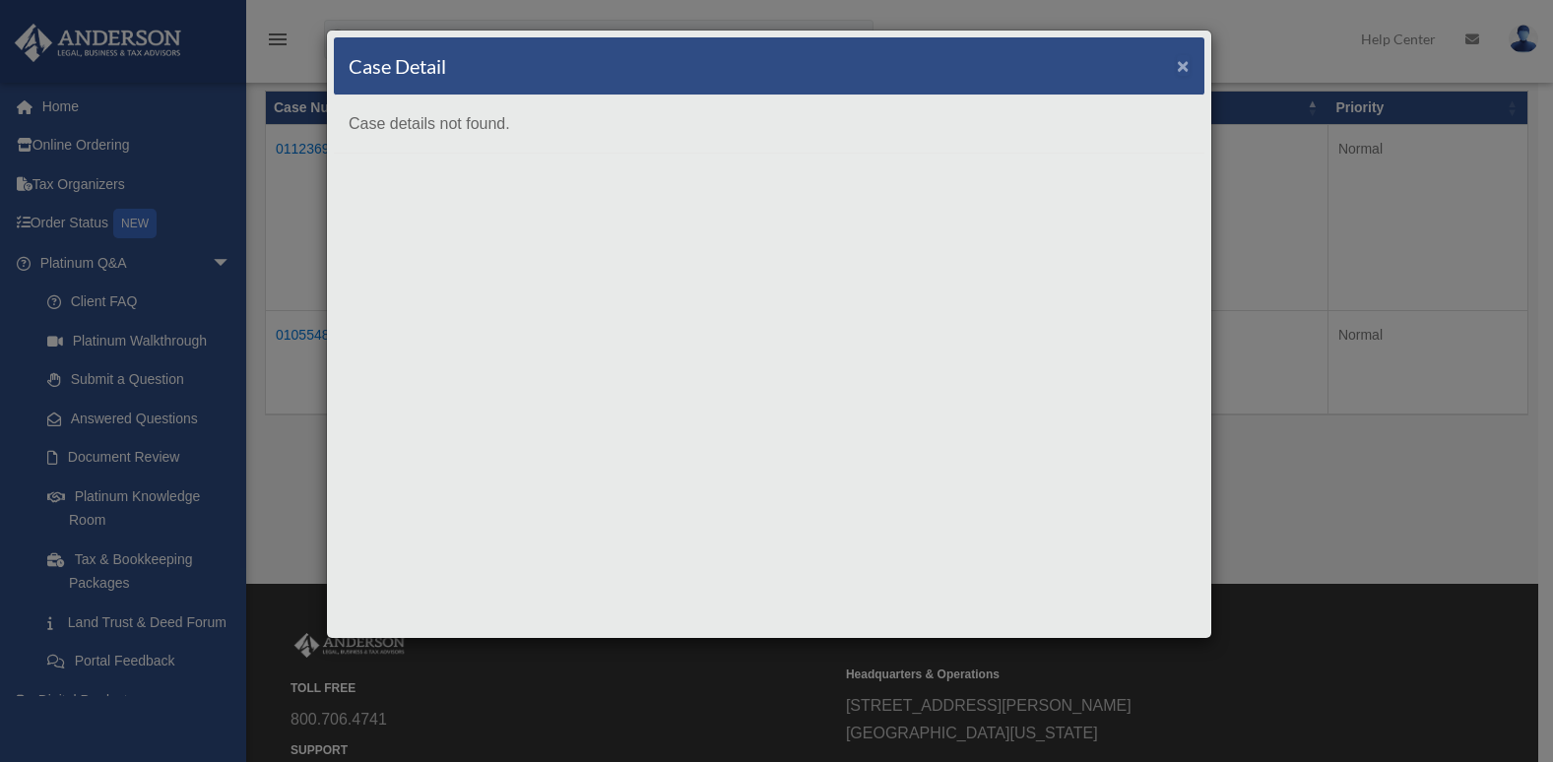
click at [1180, 59] on span "×" at bounding box center [1183, 65] width 13 height 23
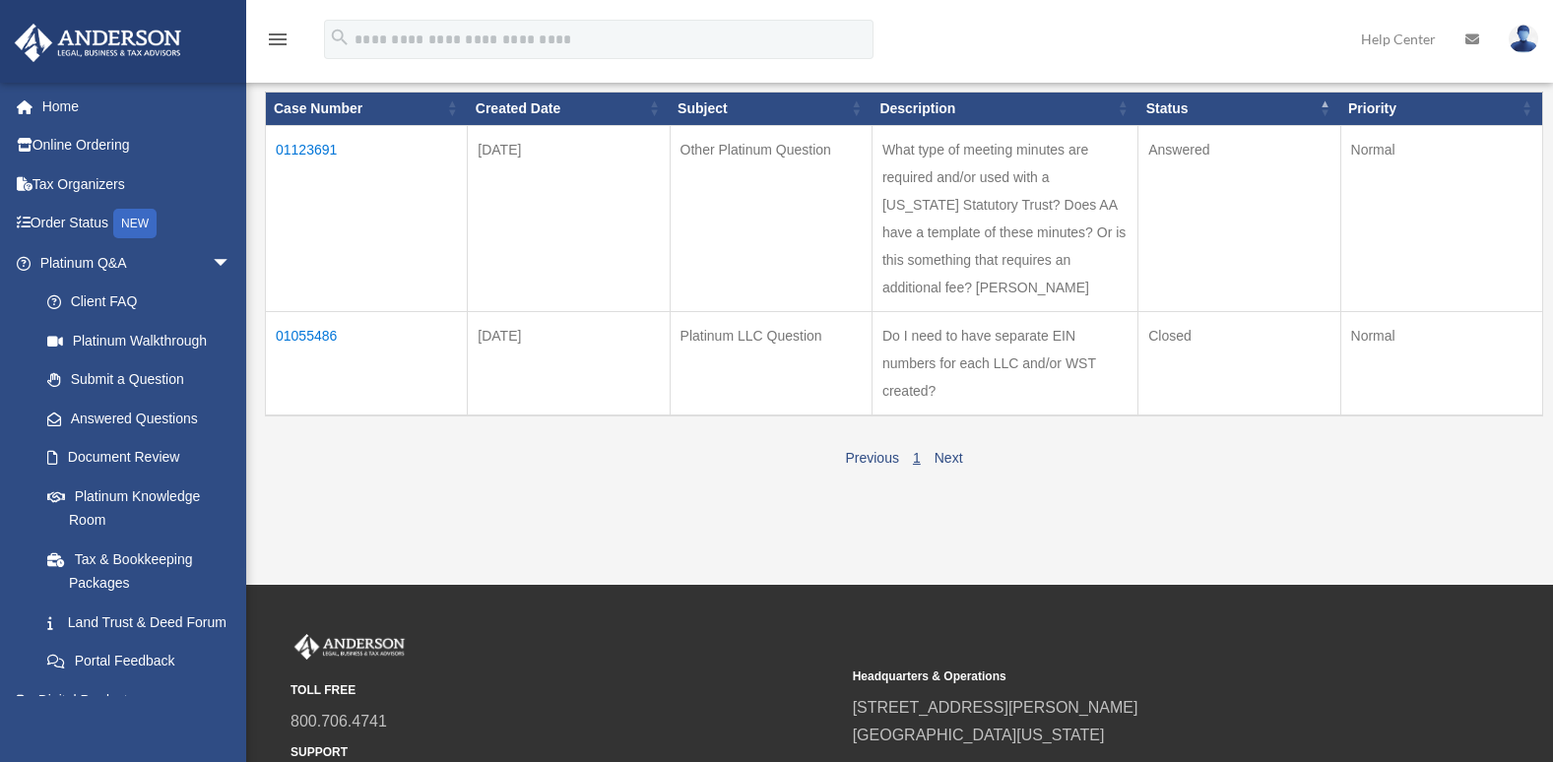
click at [292, 147] on td "01123691" at bounding box center [367, 218] width 202 height 186
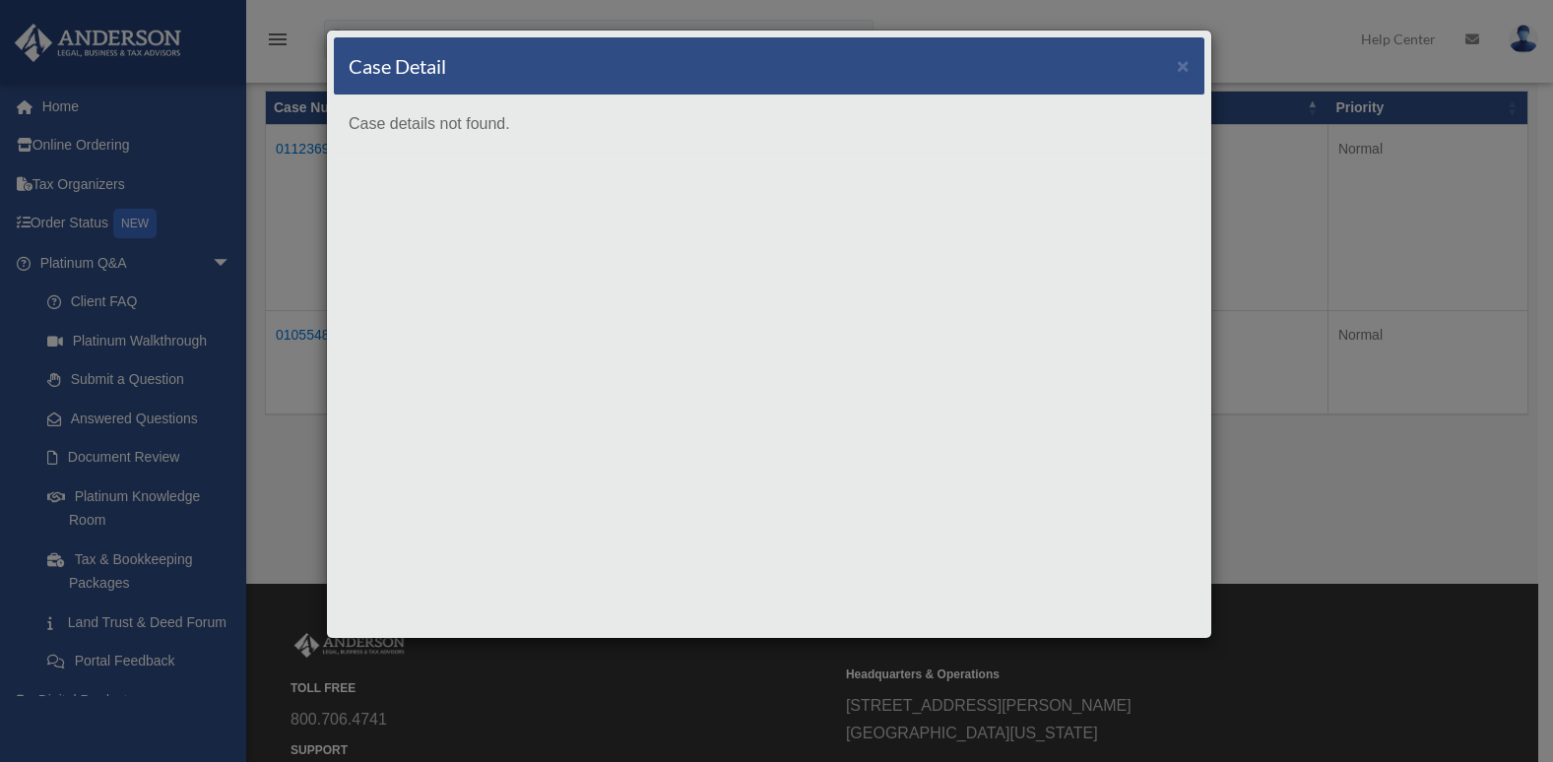
click at [1260, 57] on div "Case Detail × Case details not found." at bounding box center [776, 381] width 1553 height 762
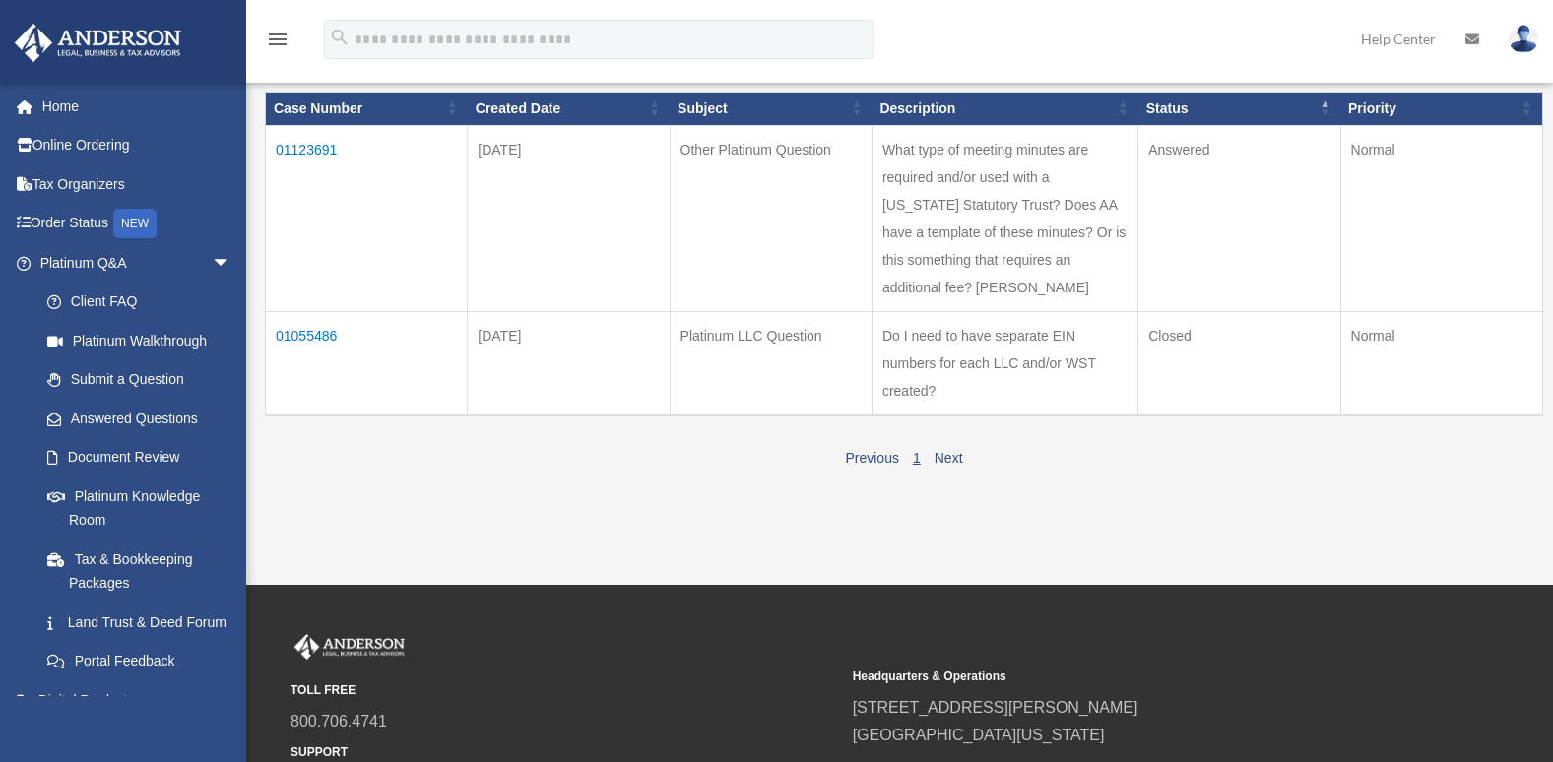
click at [299, 145] on td "01123691" at bounding box center [367, 218] width 202 height 186
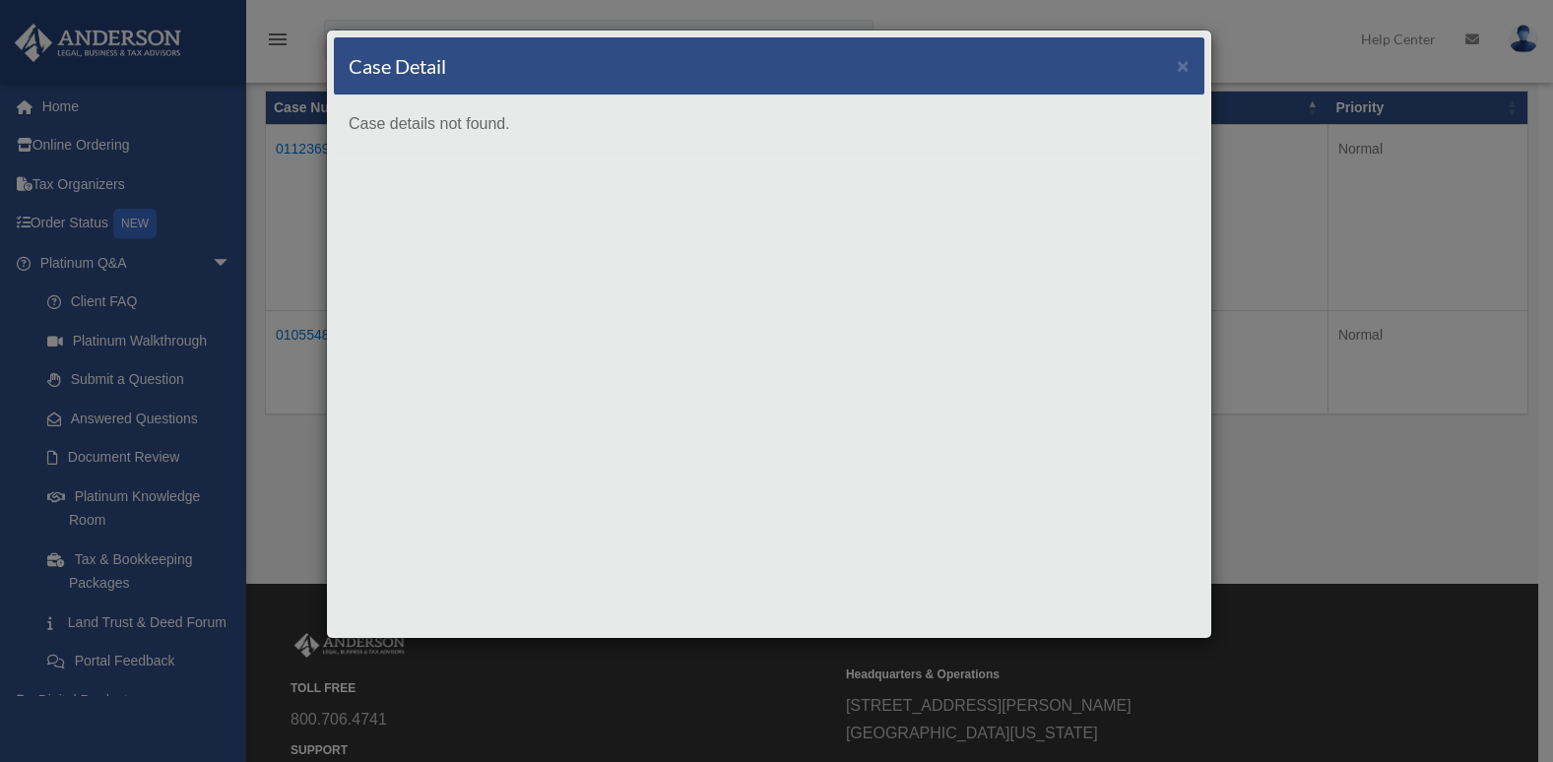
click at [110, 418] on div "Case Detail × Case details not found." at bounding box center [776, 381] width 1553 height 762
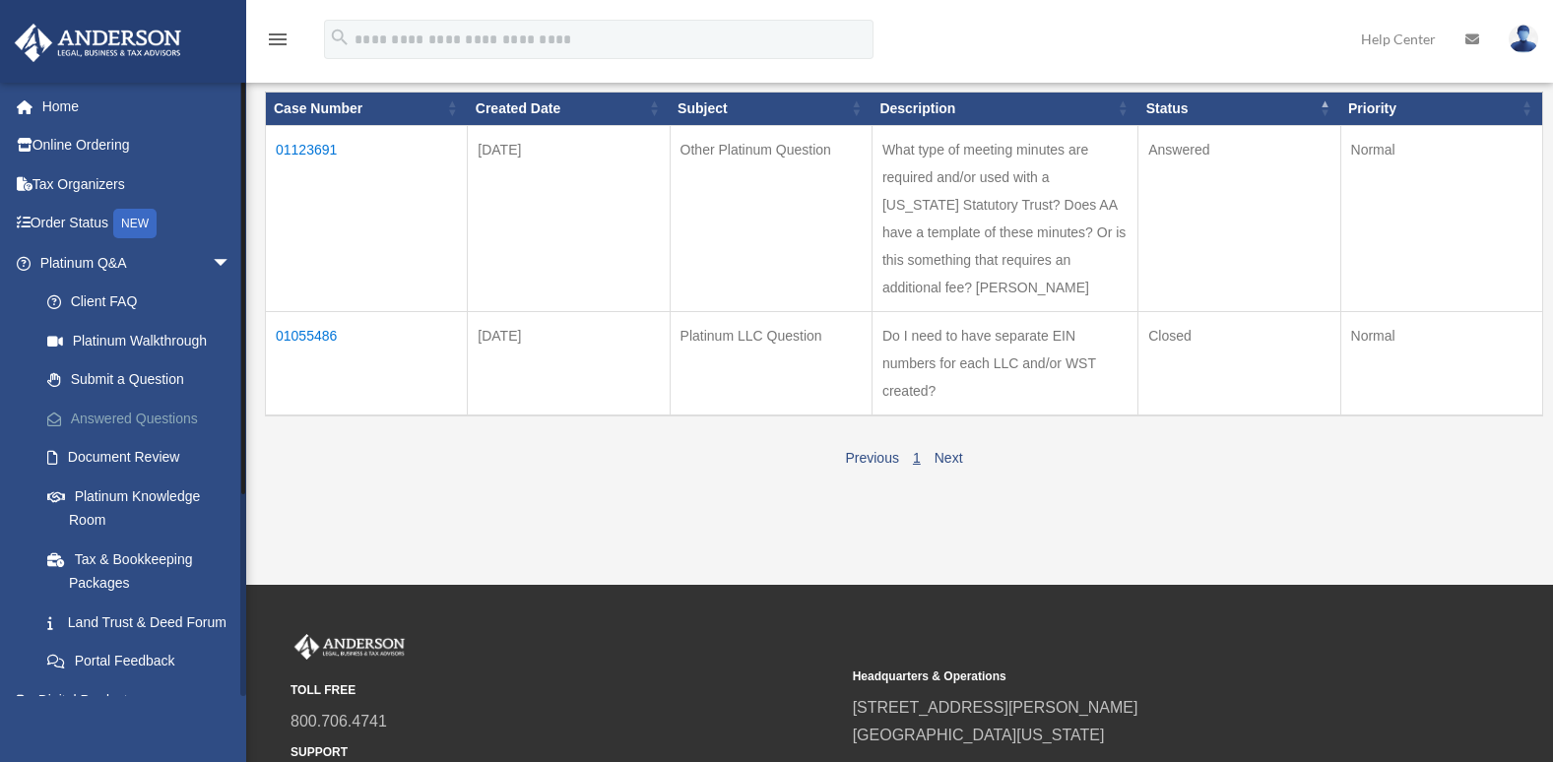
click at [110, 418] on link "Answered Questions" at bounding box center [144, 418] width 233 height 39
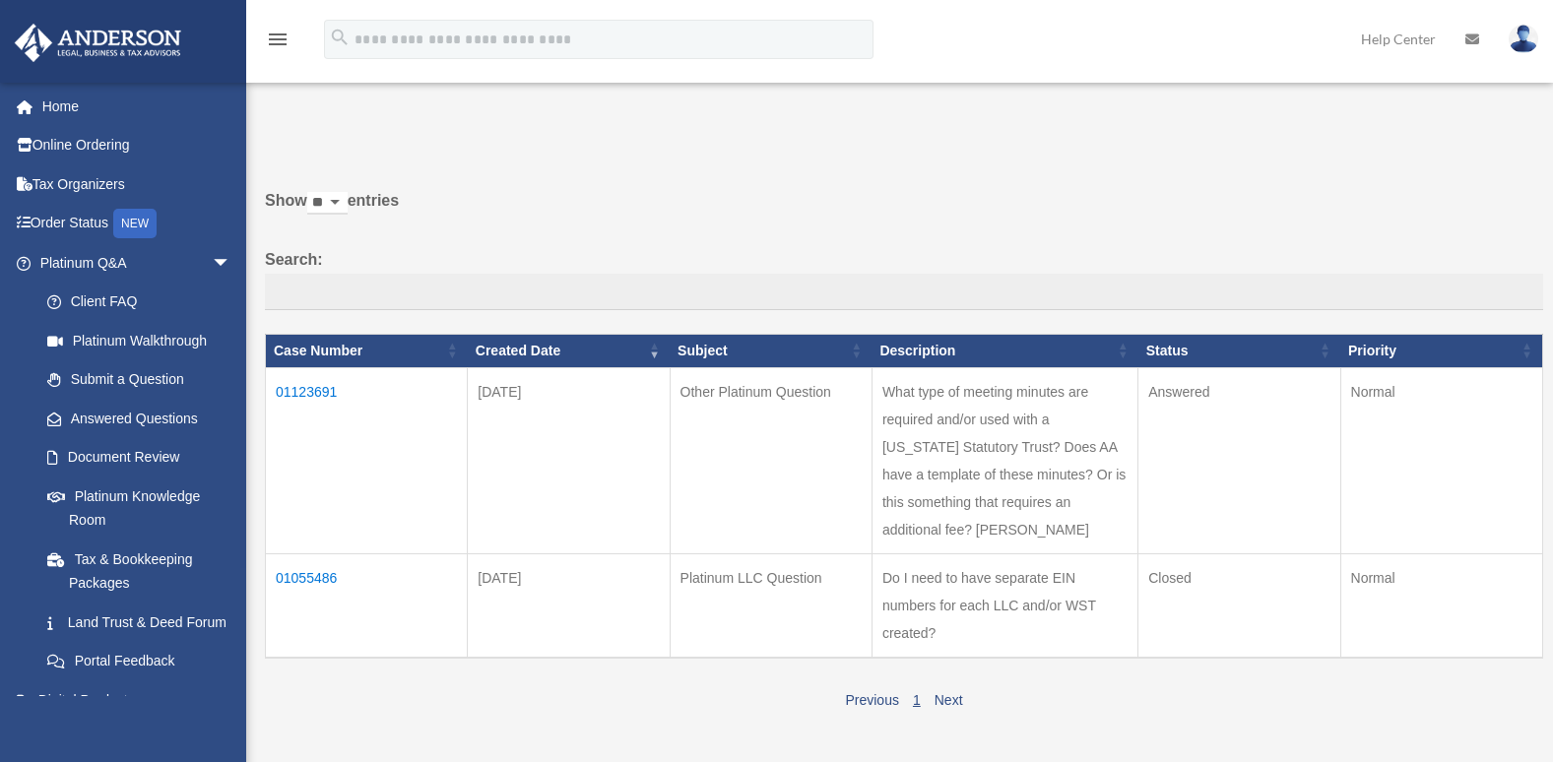
click at [304, 394] on td "01123691" at bounding box center [367, 460] width 202 height 186
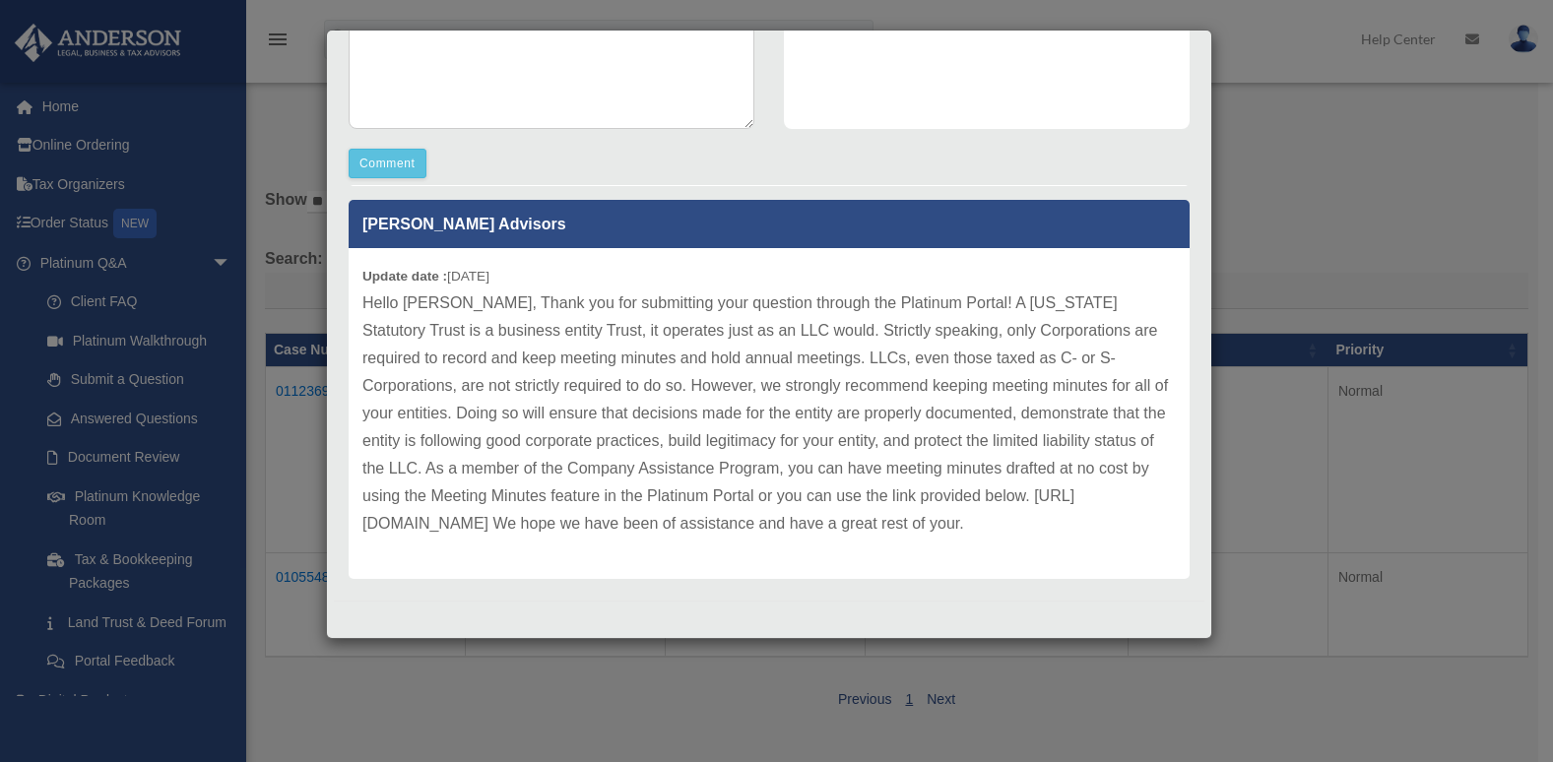
scroll to position [225, 0]
click at [1191, 490] on div "Case Detail × Other Platinum Question Case Number 01123691 Created Date Septemb…" at bounding box center [769, 335] width 886 height 610
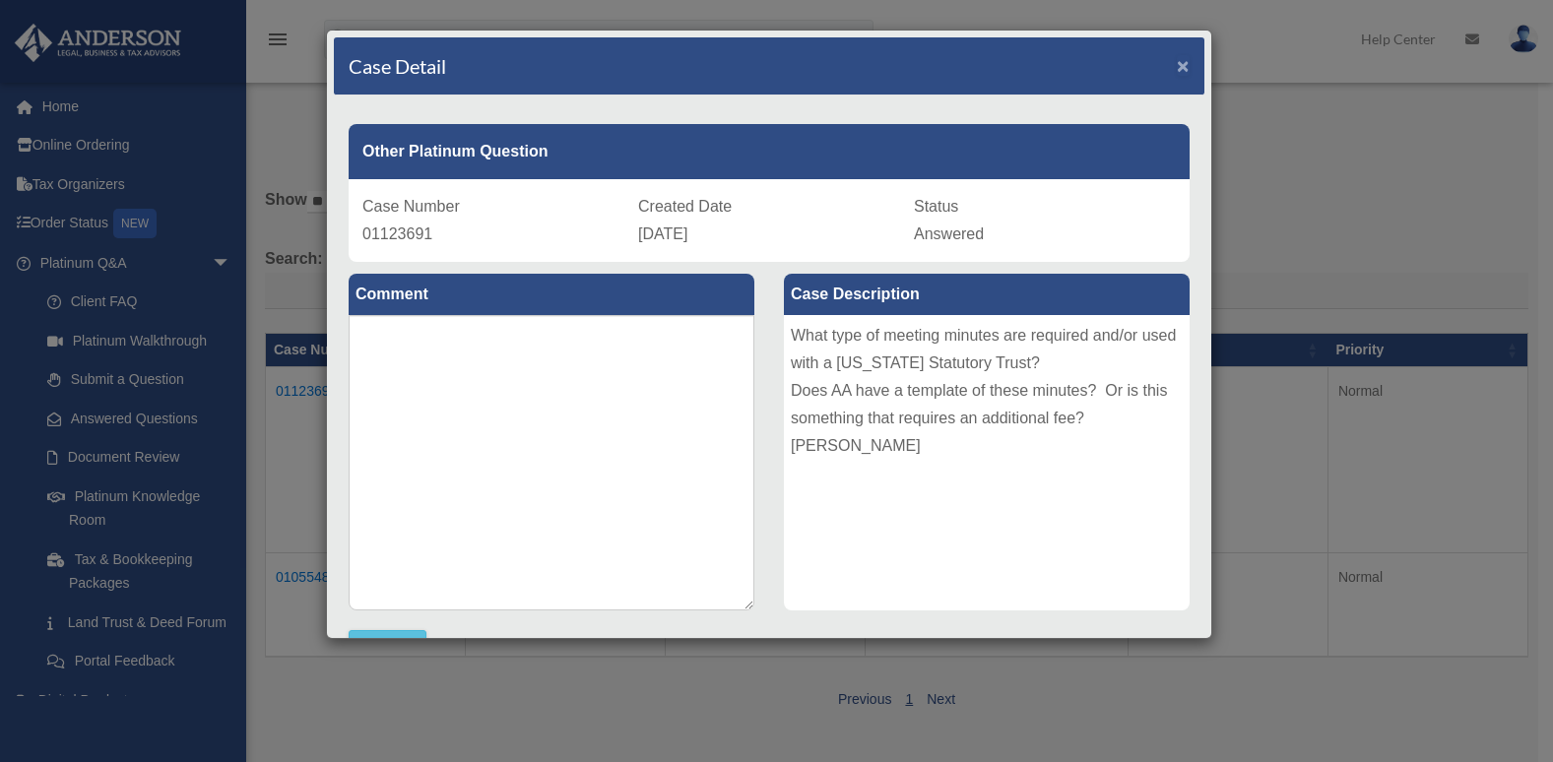
click at [1177, 70] on span "×" at bounding box center [1183, 65] width 13 height 23
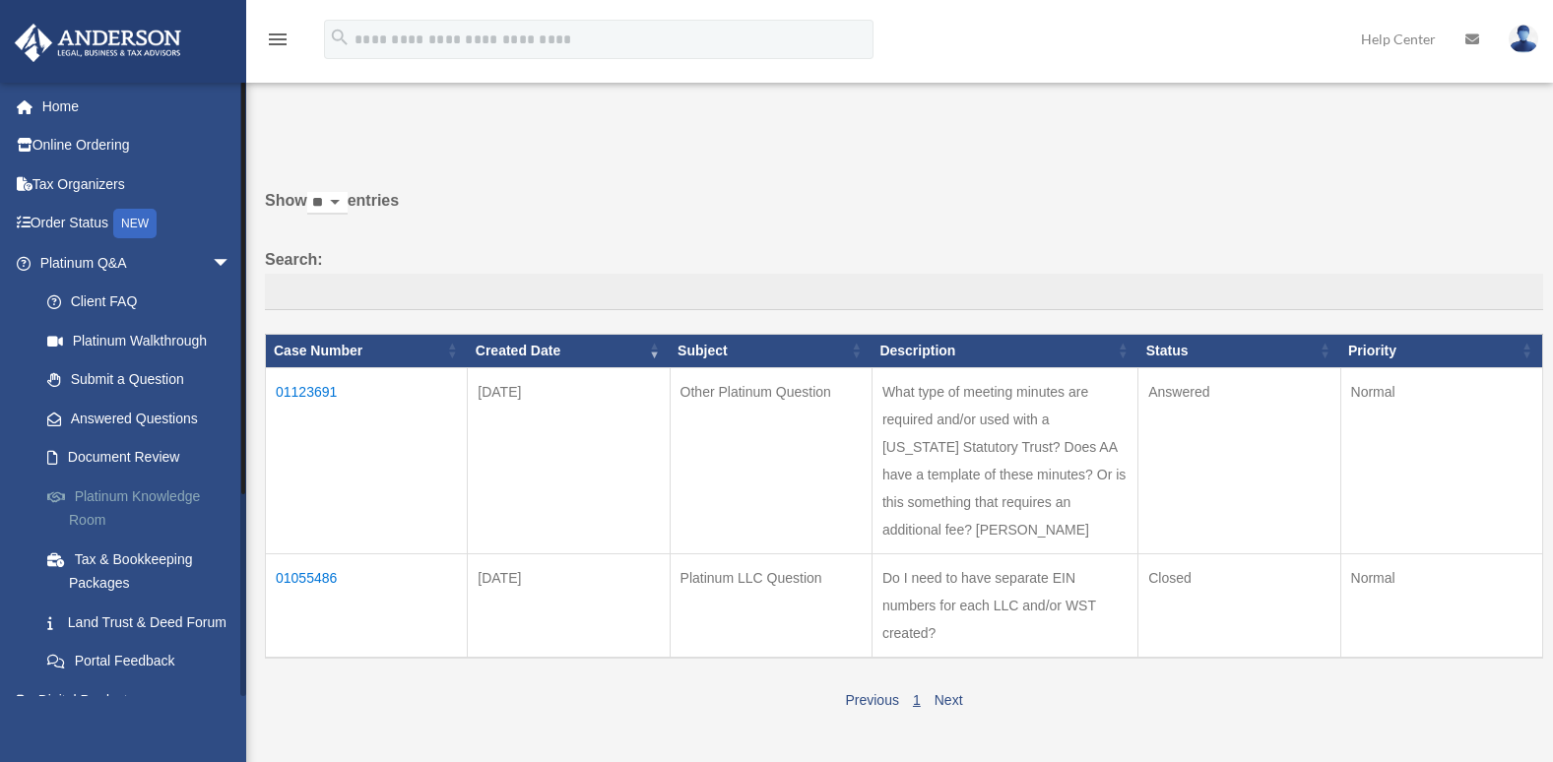
click at [128, 500] on link "Platinum Knowledge Room" at bounding box center [144, 508] width 233 height 63
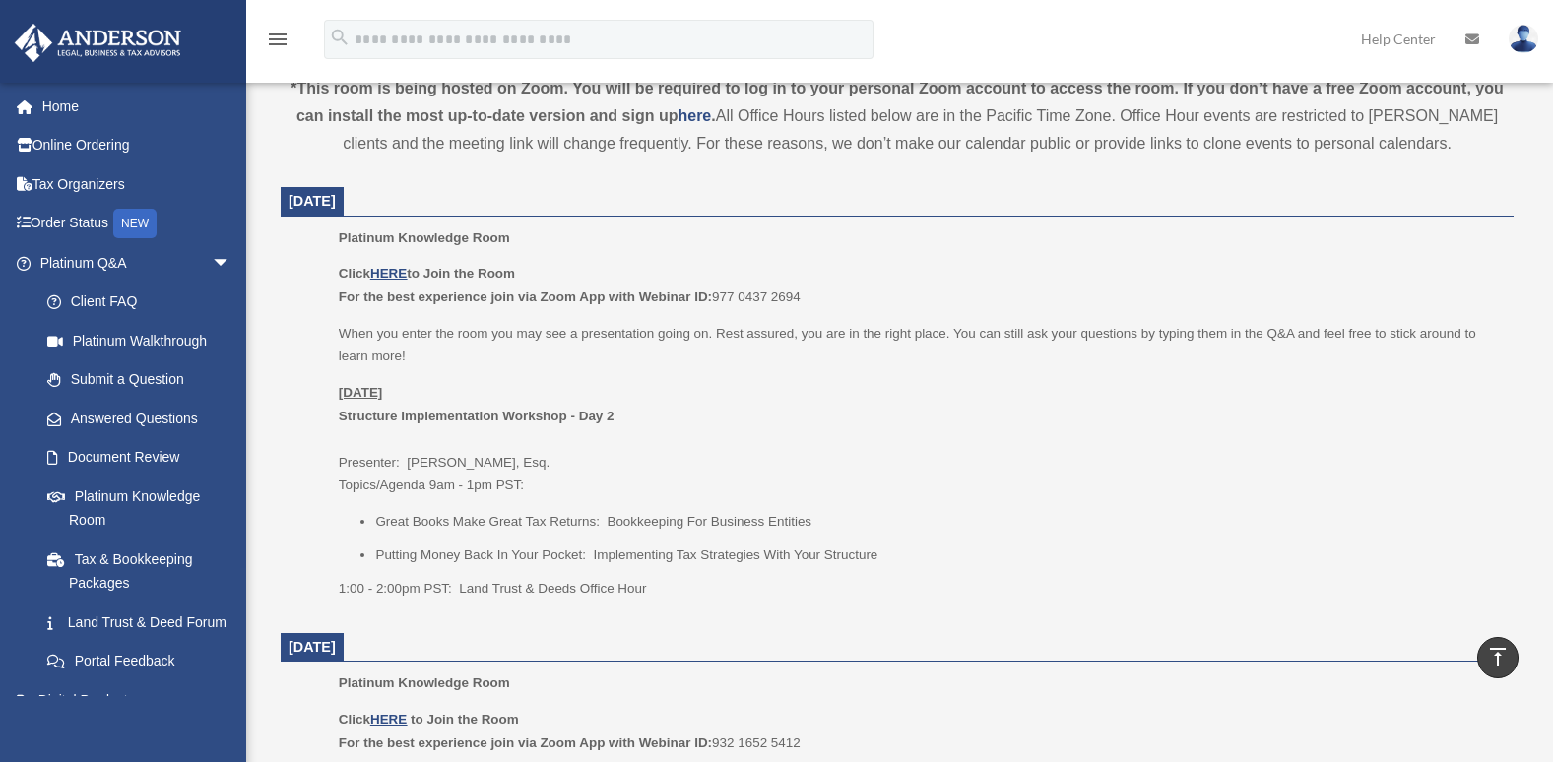
scroll to position [670, 0]
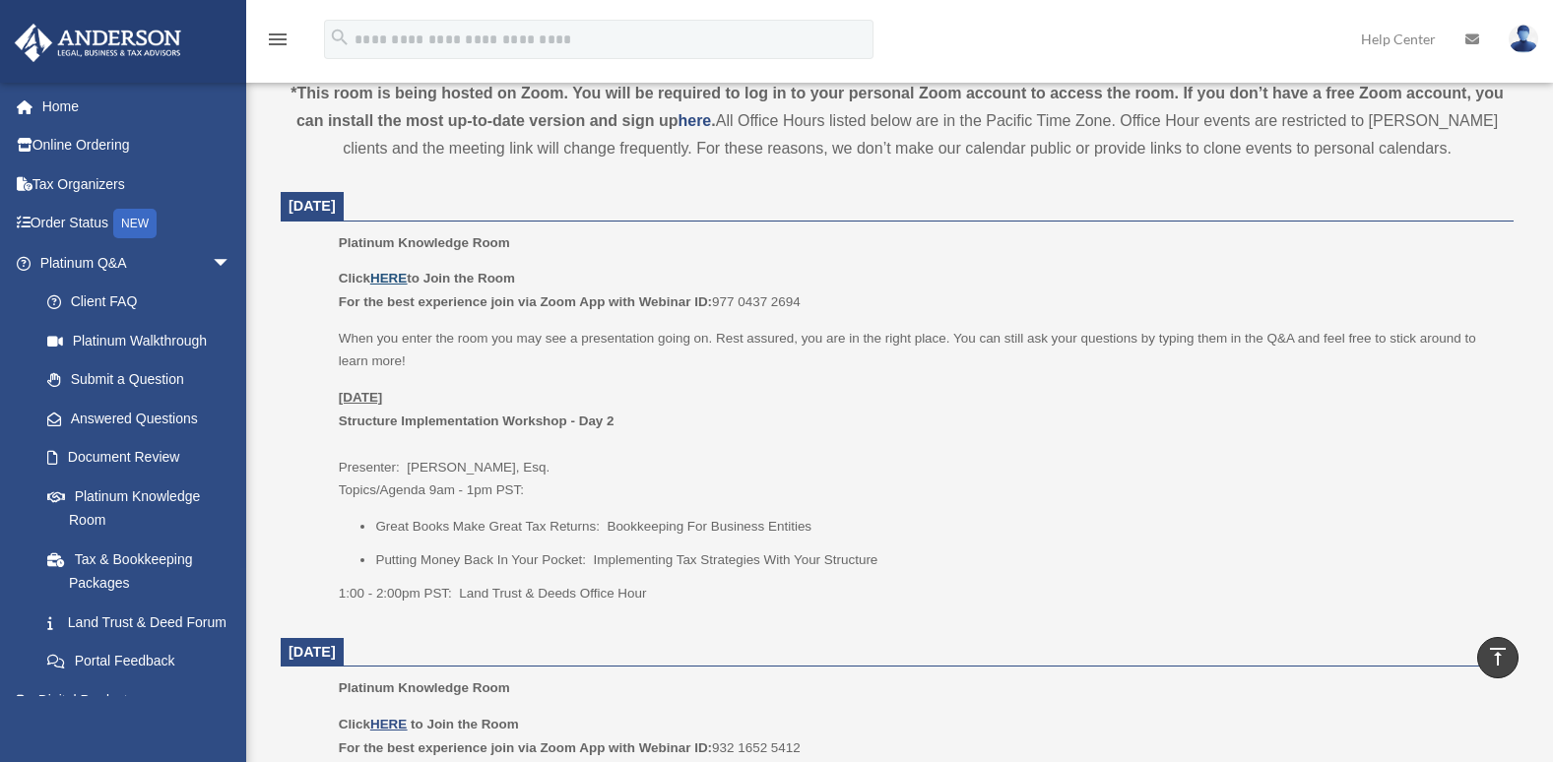
click at [389, 274] on u "HERE" at bounding box center [388, 278] width 36 height 15
